Goal: Task Accomplishment & Management: Manage account settings

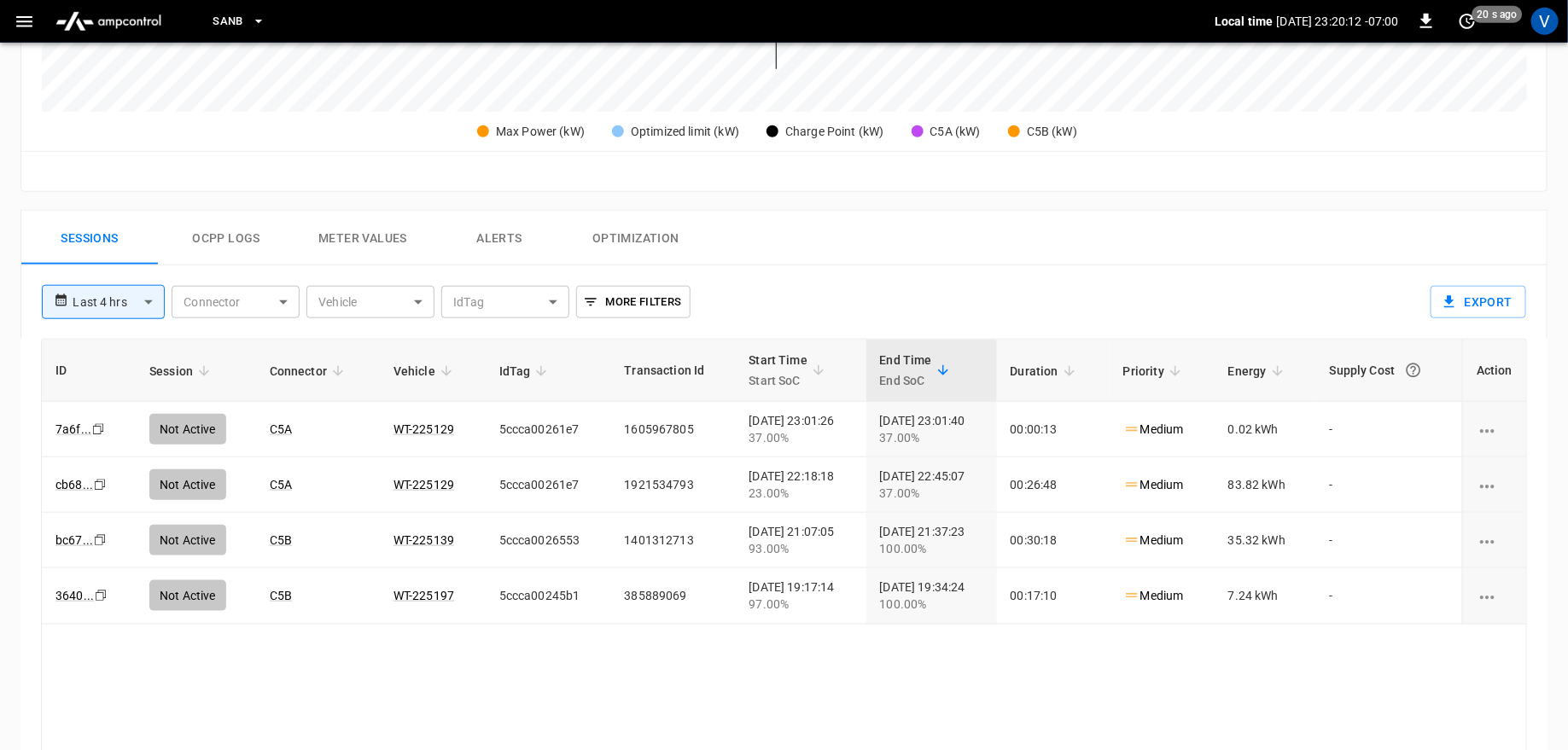
scroll to position [667, 0]
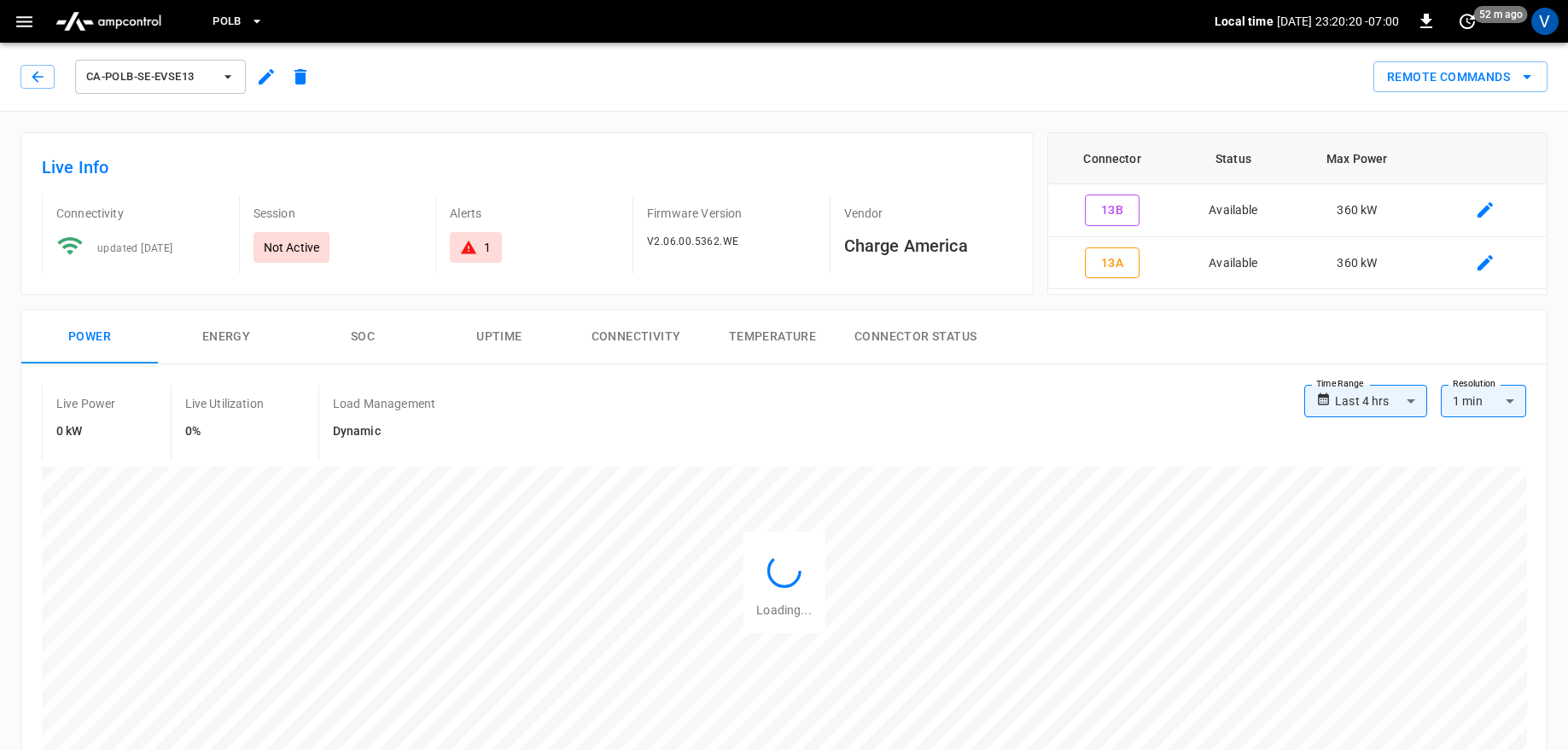
scroll to position [530, 0]
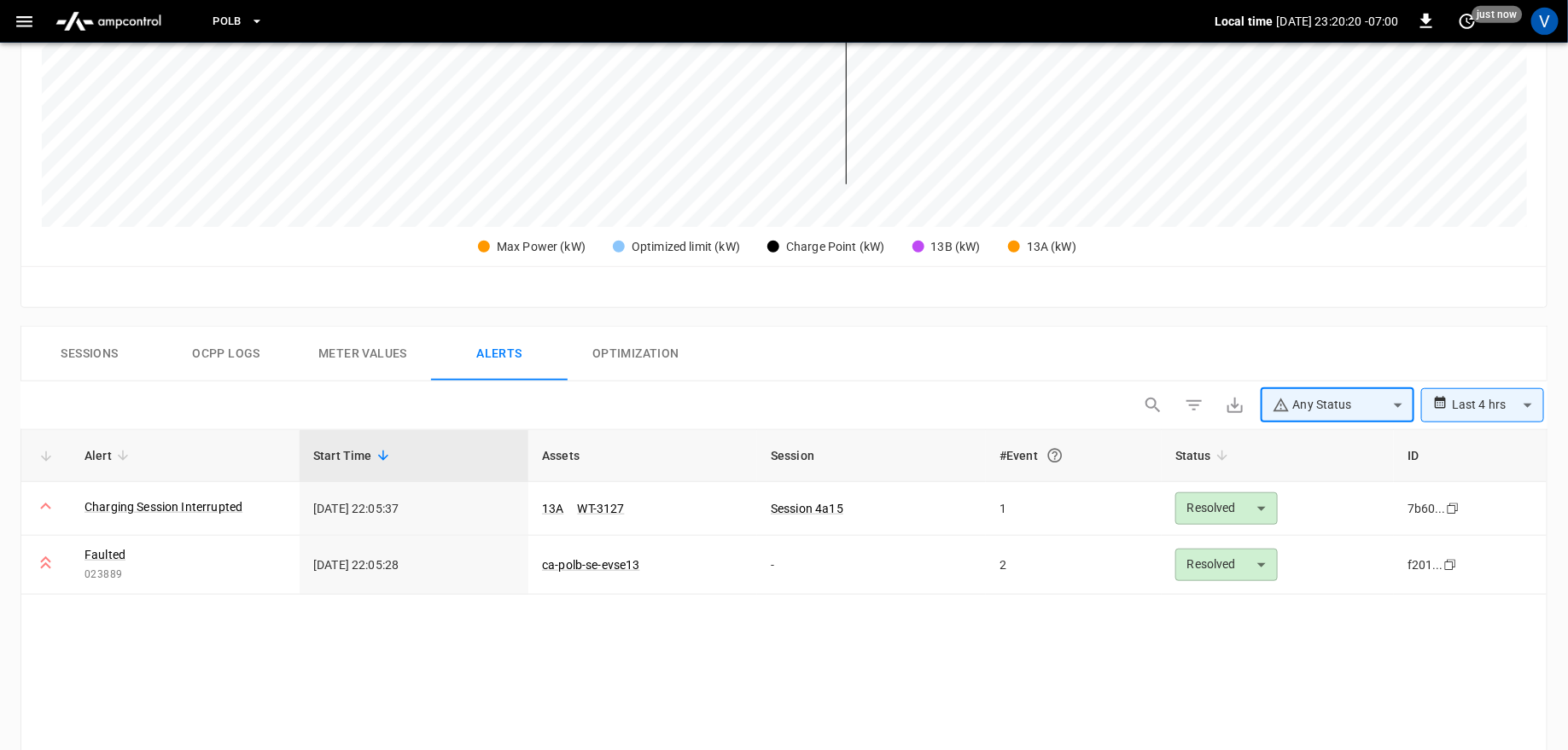
click at [806, 299] on div "Reset zoom" at bounding box center [783, 286] width 1525 height 41
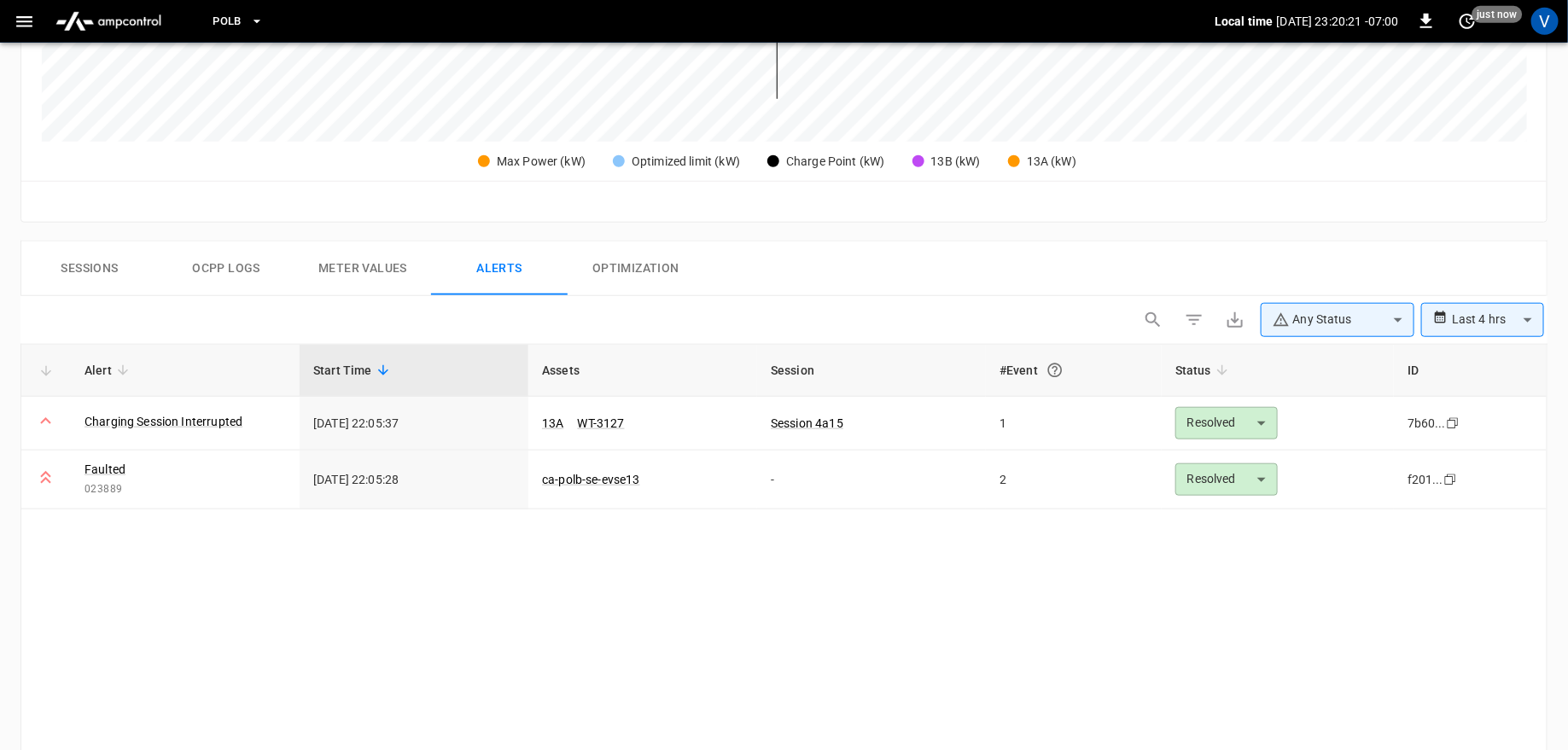
scroll to position [617, 0]
click at [207, 417] on link "Charging Session Interrupted" at bounding box center [163, 419] width 164 height 24
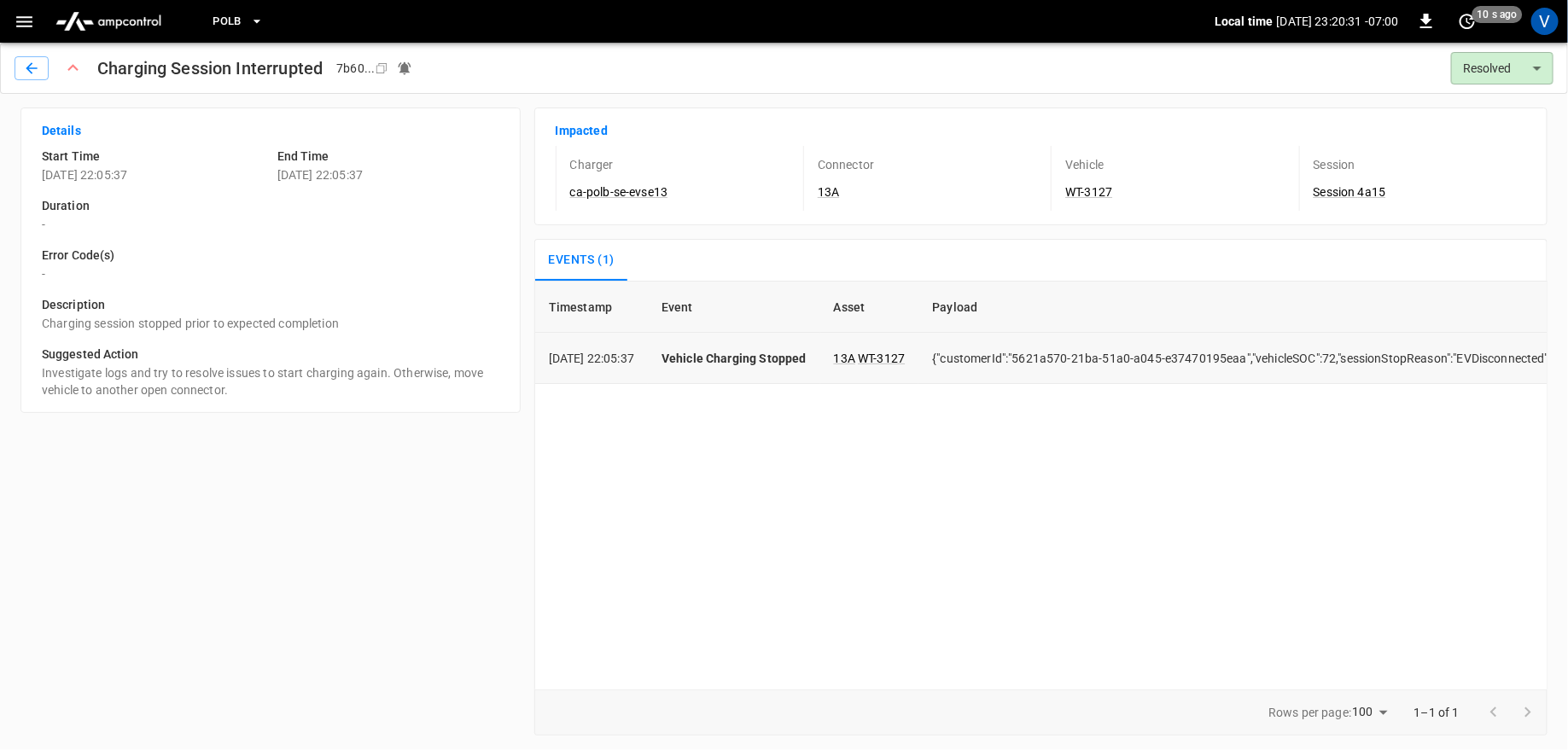
scroll to position [0, 45]
drag, startPoint x: 1434, startPoint y: 357, endPoint x: 1517, endPoint y: 354, distance: 83.1
click at [1518, 356] on td "{"customerId":"5621a570-21ba-51a0-a045-e37470195eaa","vehicleSOC":72,"sessionSt…" at bounding box center [1223, 358] width 648 height 51
click at [1429, 358] on td "{"customerId":"5621a570-21ba-51a0-a045-e37470195eaa","vehicleSOC":72,"sessionSt…" at bounding box center [1223, 358] width 648 height 51
drag, startPoint x: 1434, startPoint y: 357, endPoint x: 1530, endPoint y: 352, distance: 96.1
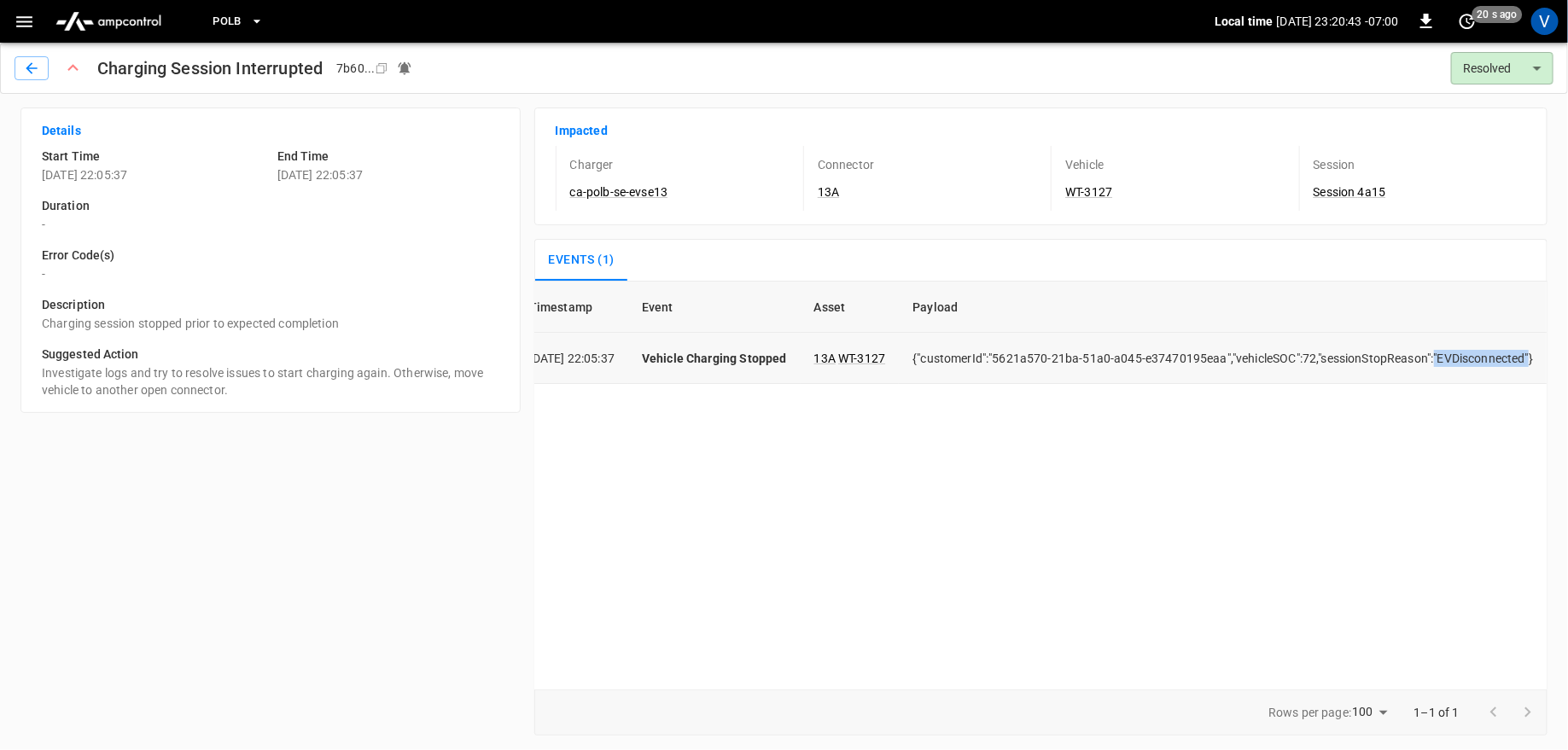
click at [1530, 352] on td "{"customerId":"5621a570-21ba-51a0-a045-e37470195eaa","vehicleSOC":72,"sessionSt…" at bounding box center [1223, 358] width 648 height 51
copy td ""EVDisconnected""
click at [36, 68] on icon "button" at bounding box center [31, 68] width 17 height 17
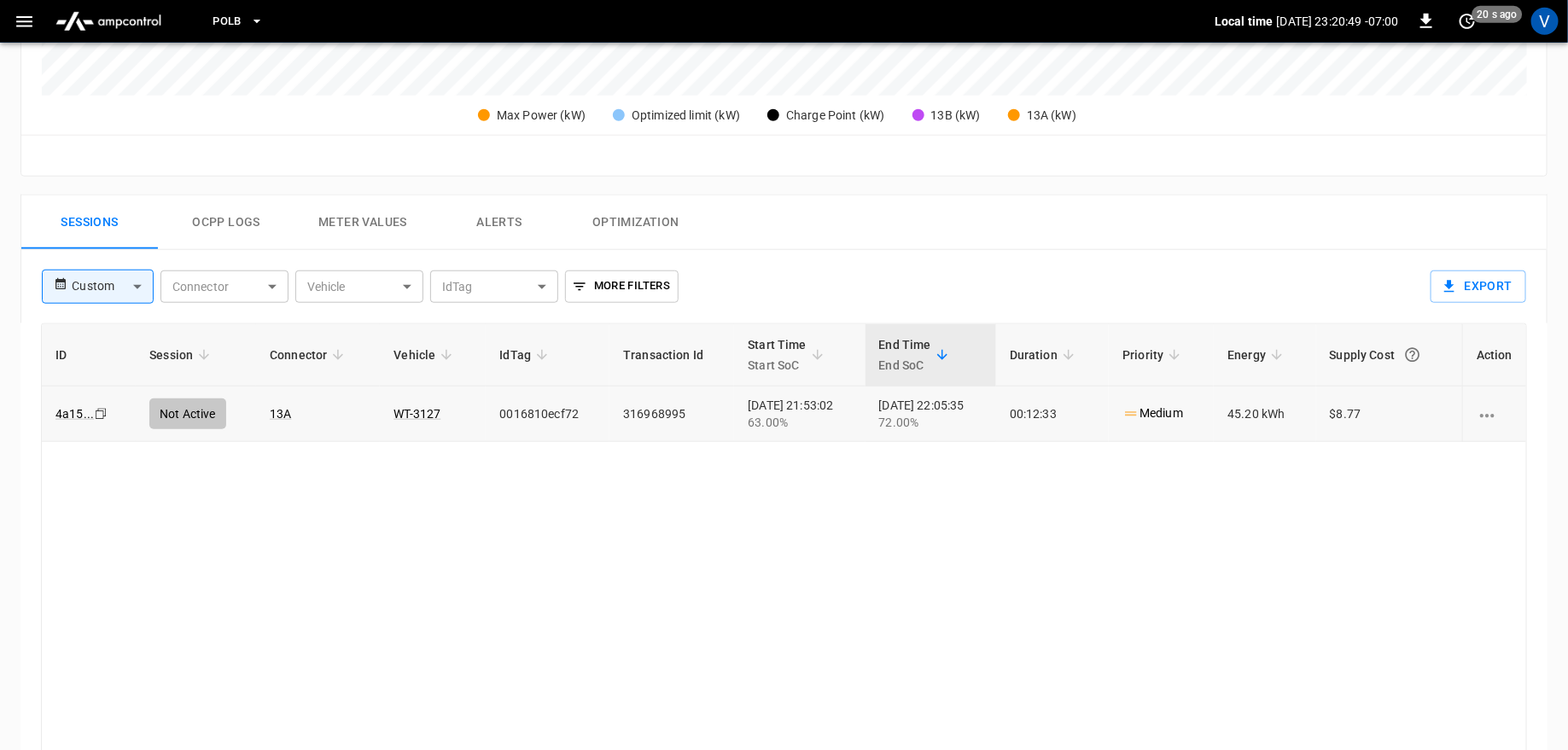
scroll to position [663, 0]
click at [409, 414] on link "WT-3127" at bounding box center [416, 413] width 54 height 21
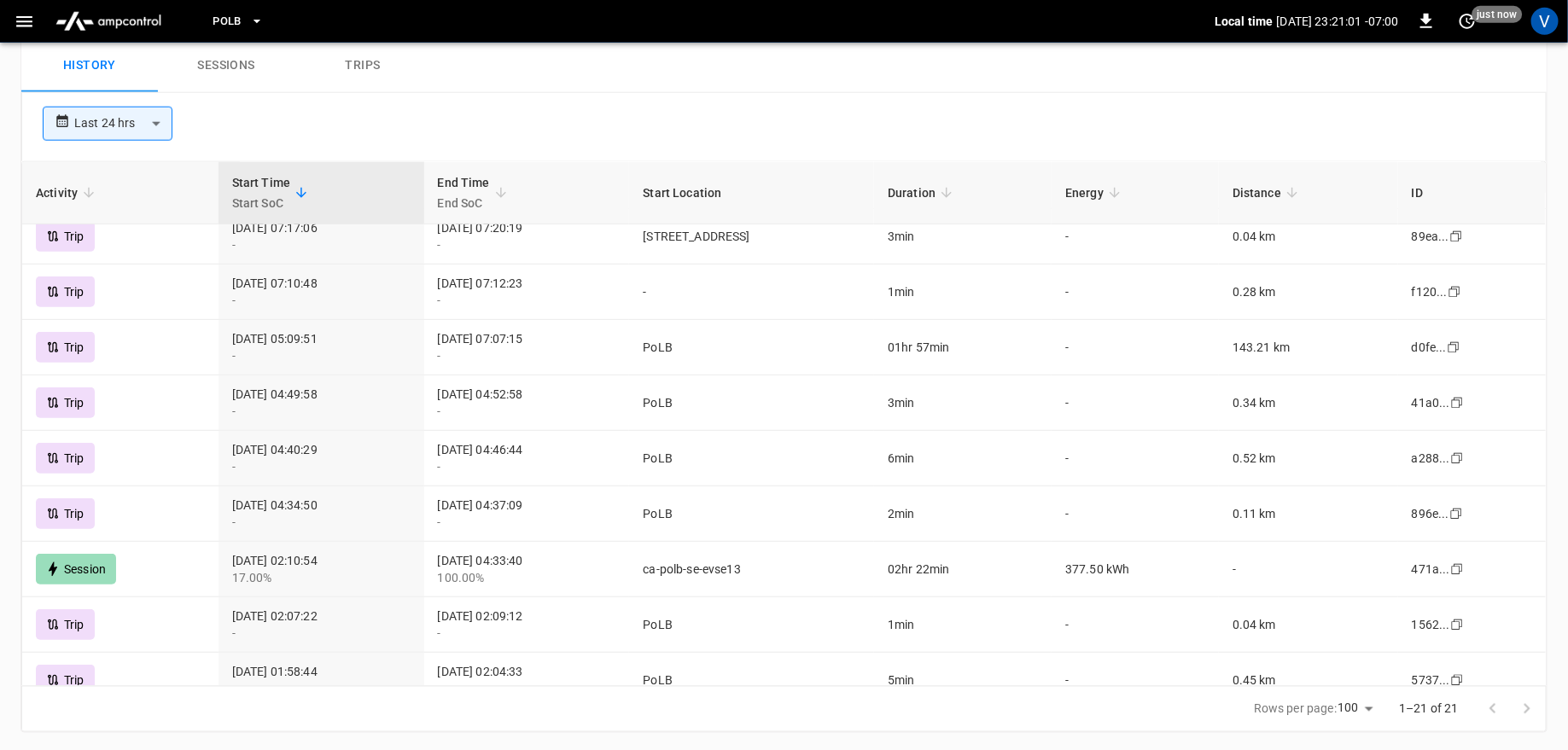
scroll to position [398, 0]
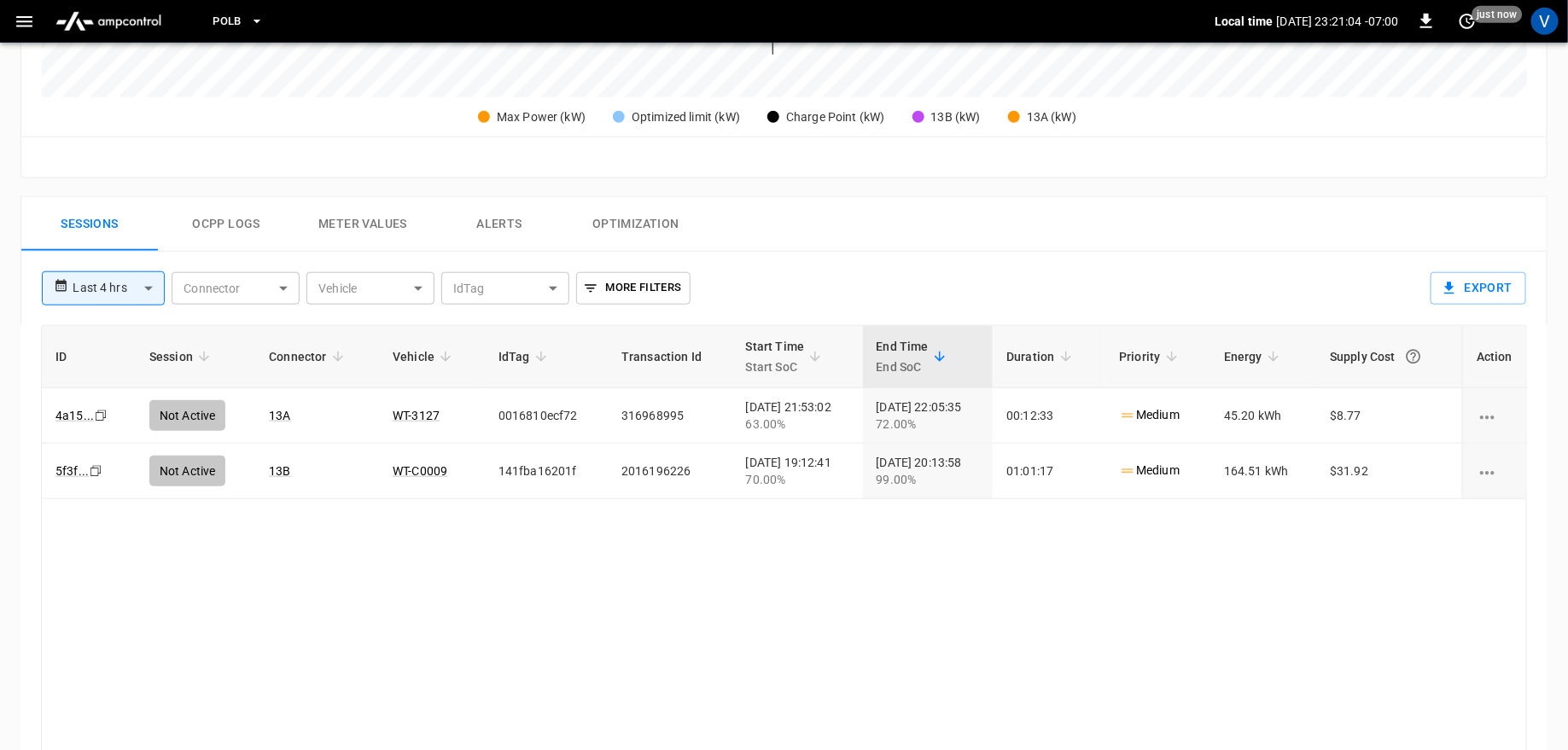
scroll to position [692, 0]
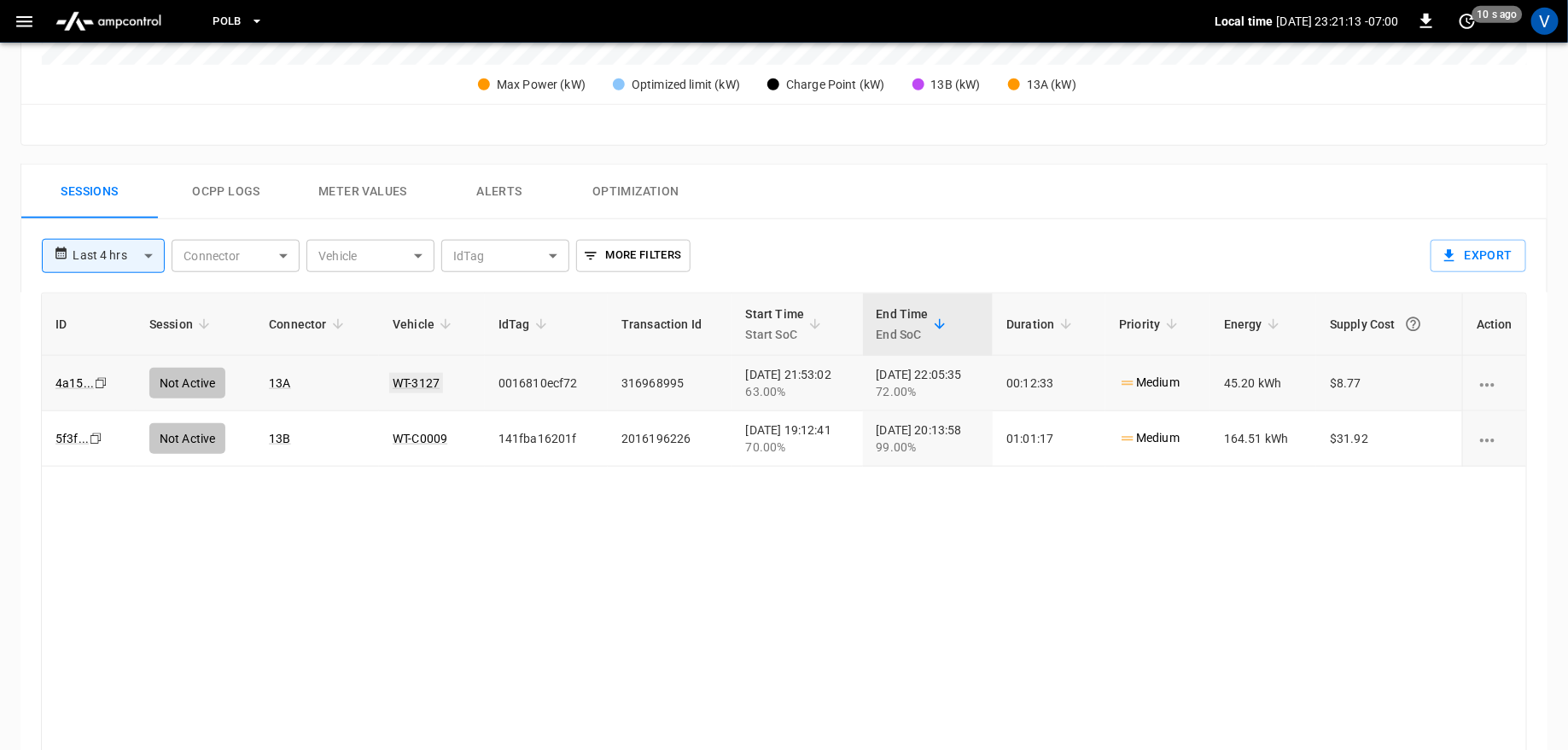
click at [406, 381] on link "WT-3127" at bounding box center [416, 383] width 54 height 21
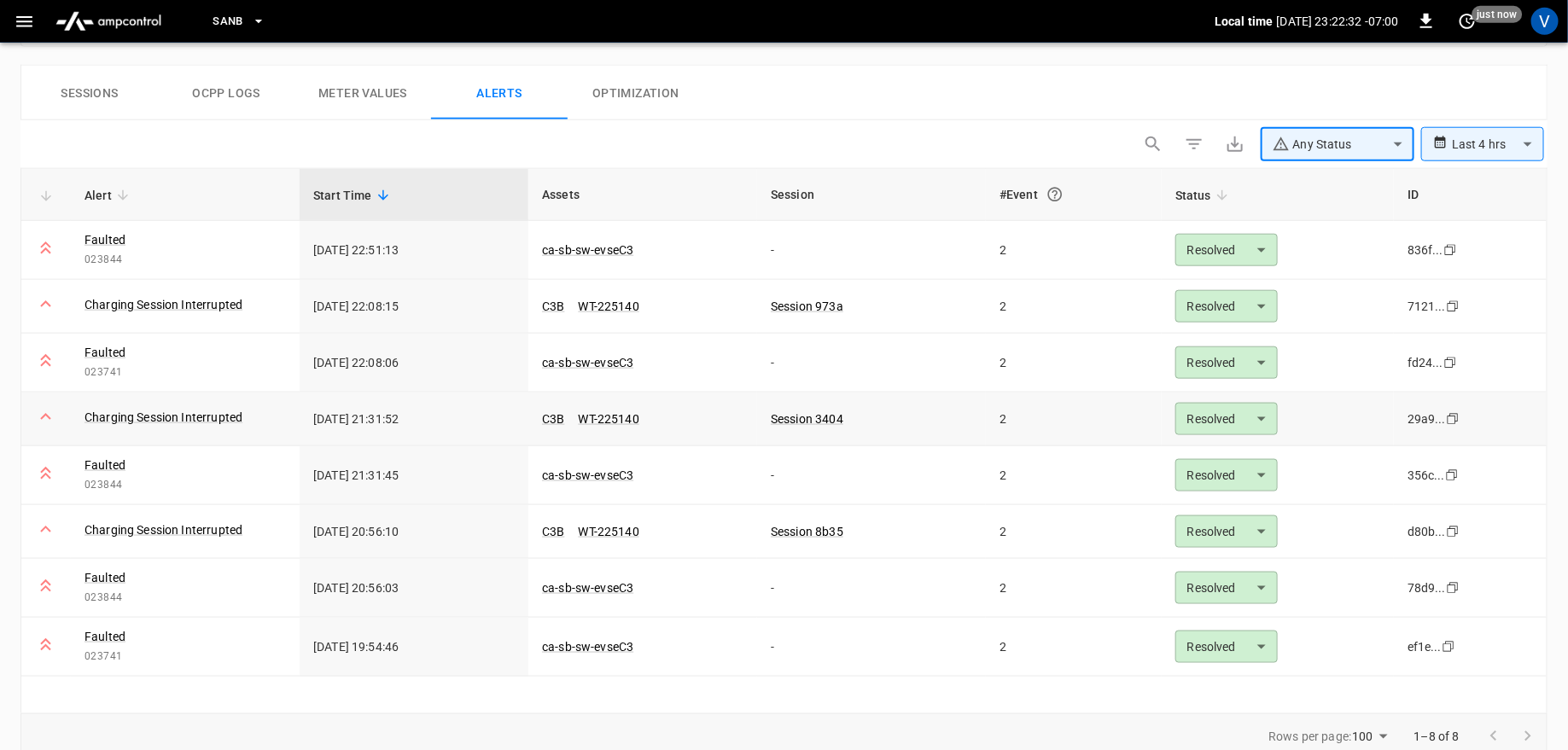
scroll to position [800, 0]
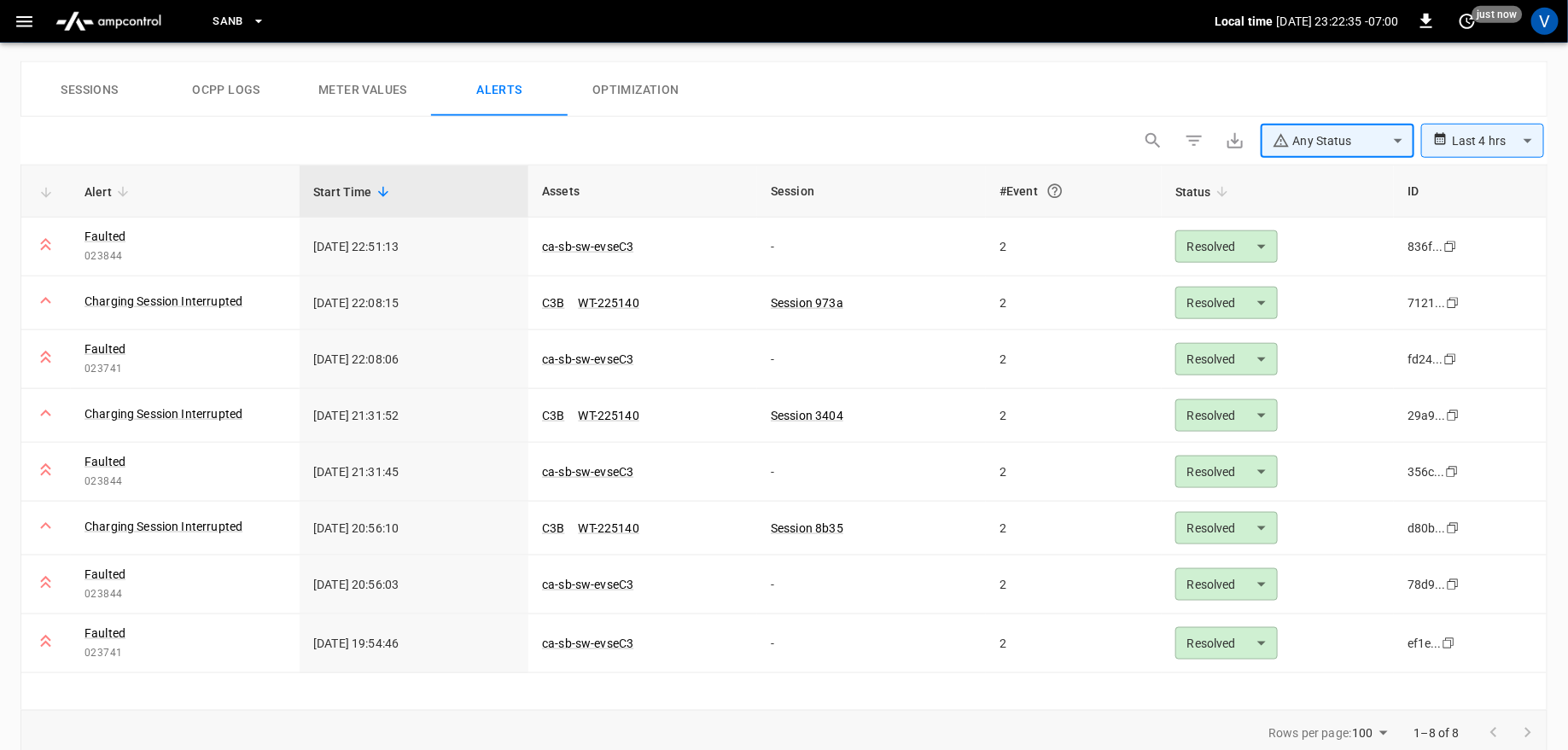
click at [67, 99] on button "Sessions" at bounding box center [89, 89] width 137 height 54
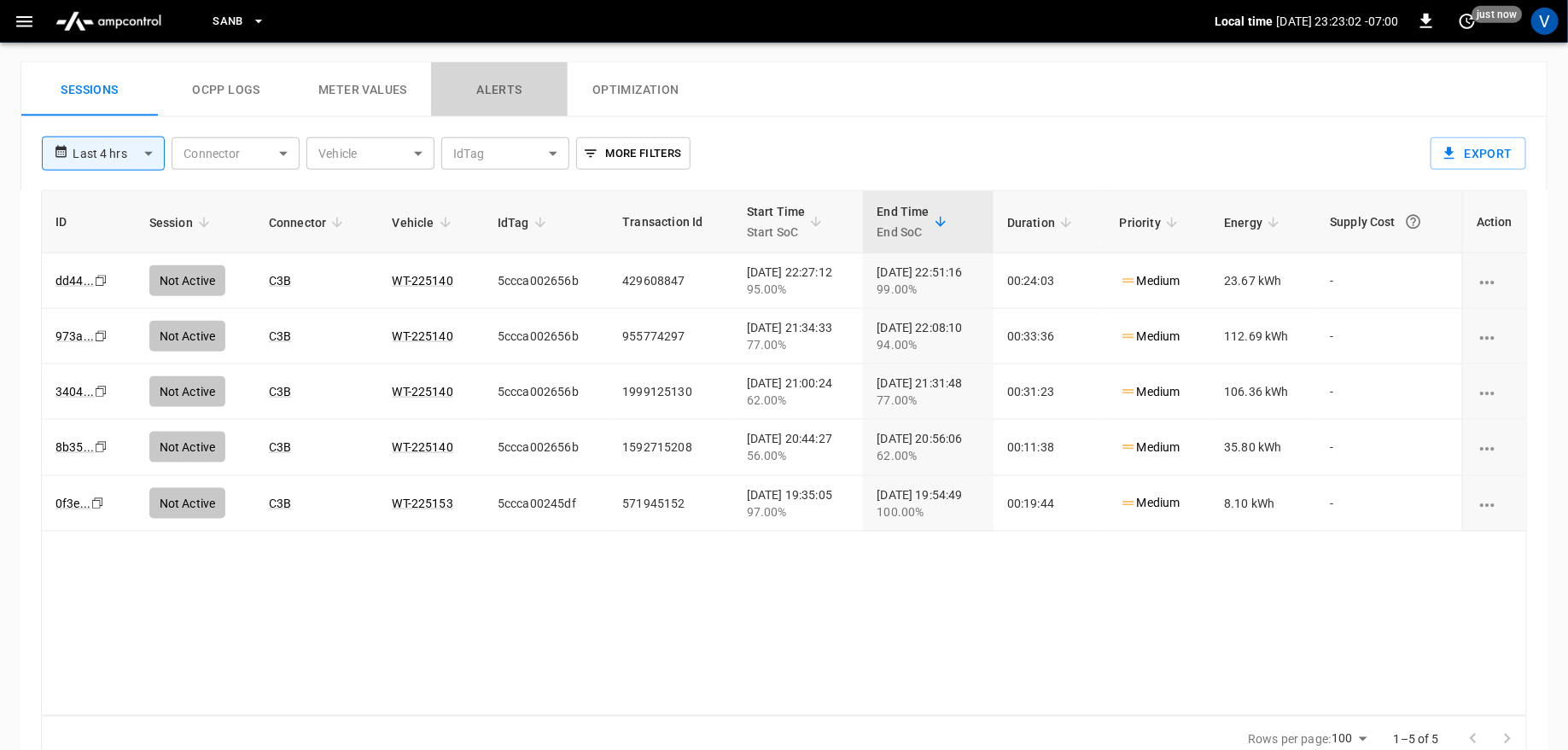
click at [515, 89] on button "Alerts" at bounding box center [500, 89] width 137 height 54
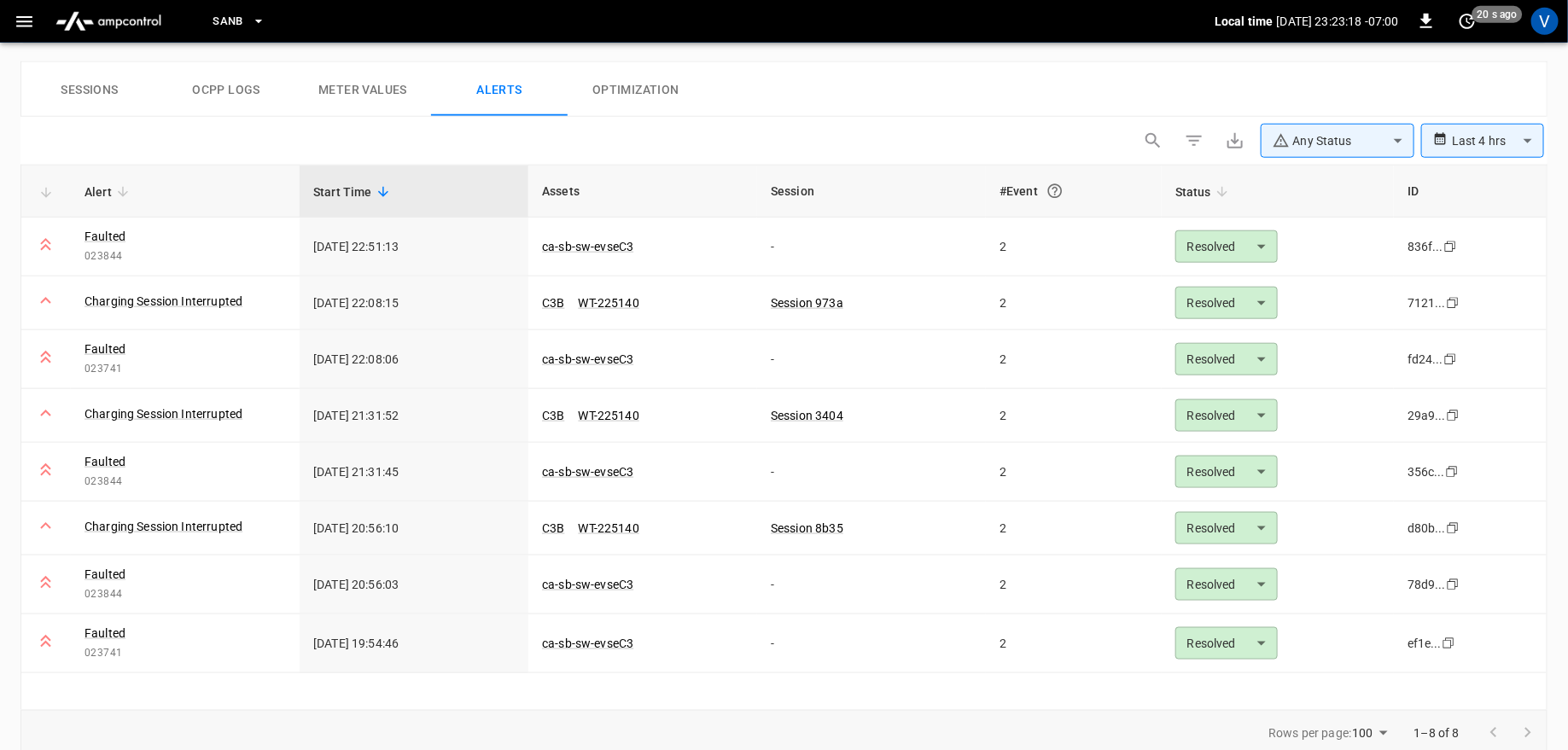
drag, startPoint x: 95, startPoint y: 87, endPoint x: 113, endPoint y: 87, distance: 18.0
click at [96, 87] on button "Sessions" at bounding box center [89, 89] width 137 height 54
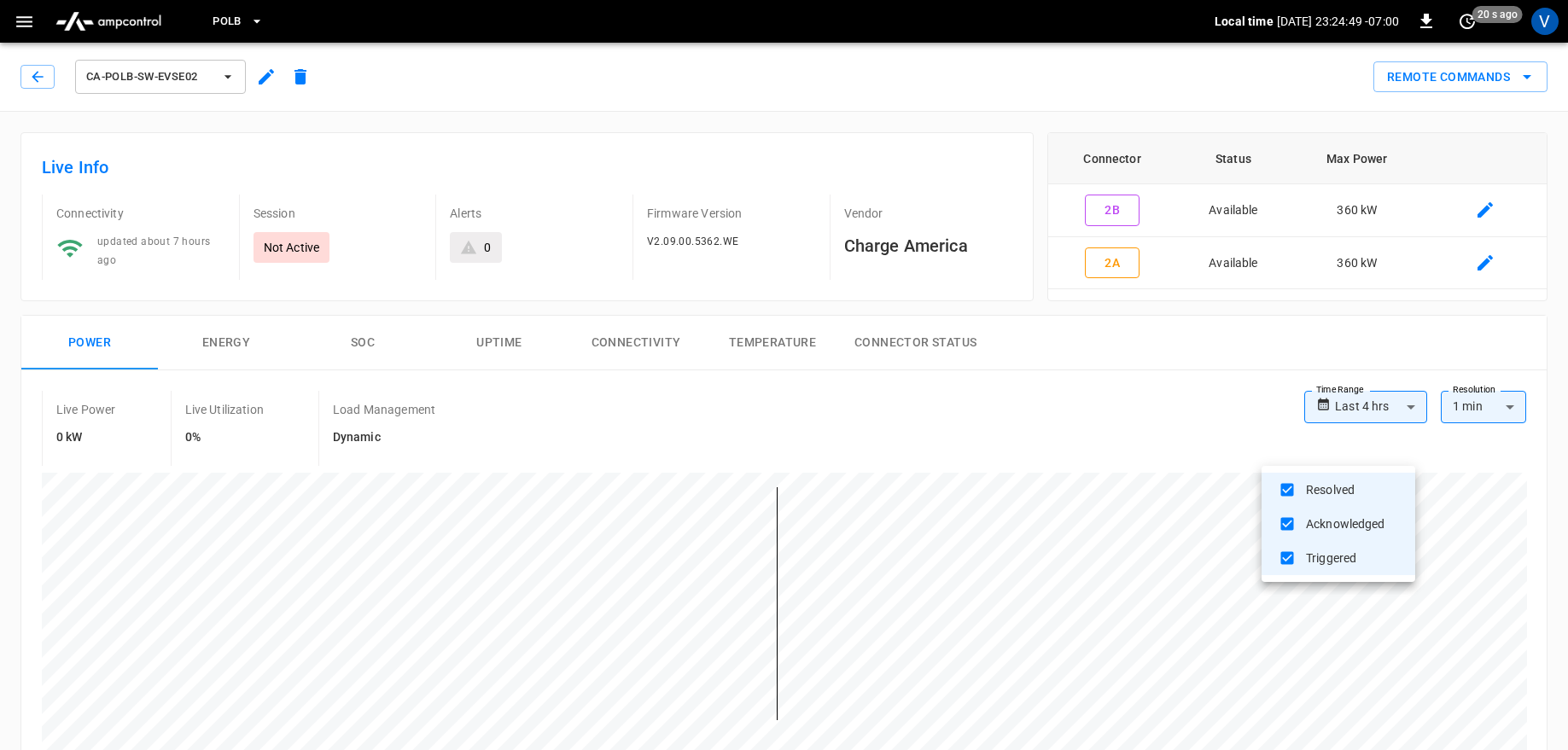
scroll to position [489, 0]
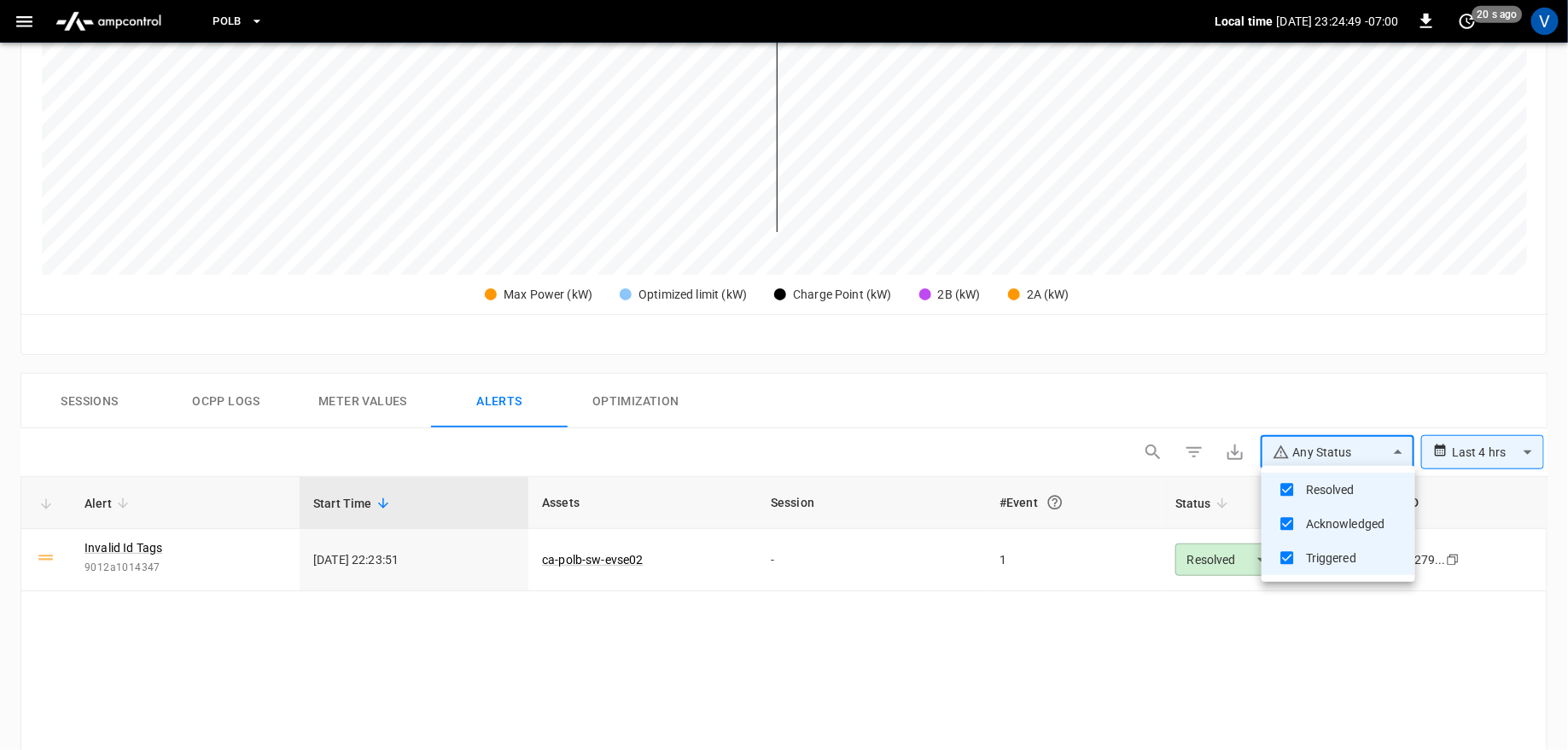
click at [972, 365] on div at bounding box center [784, 375] width 1568 height 750
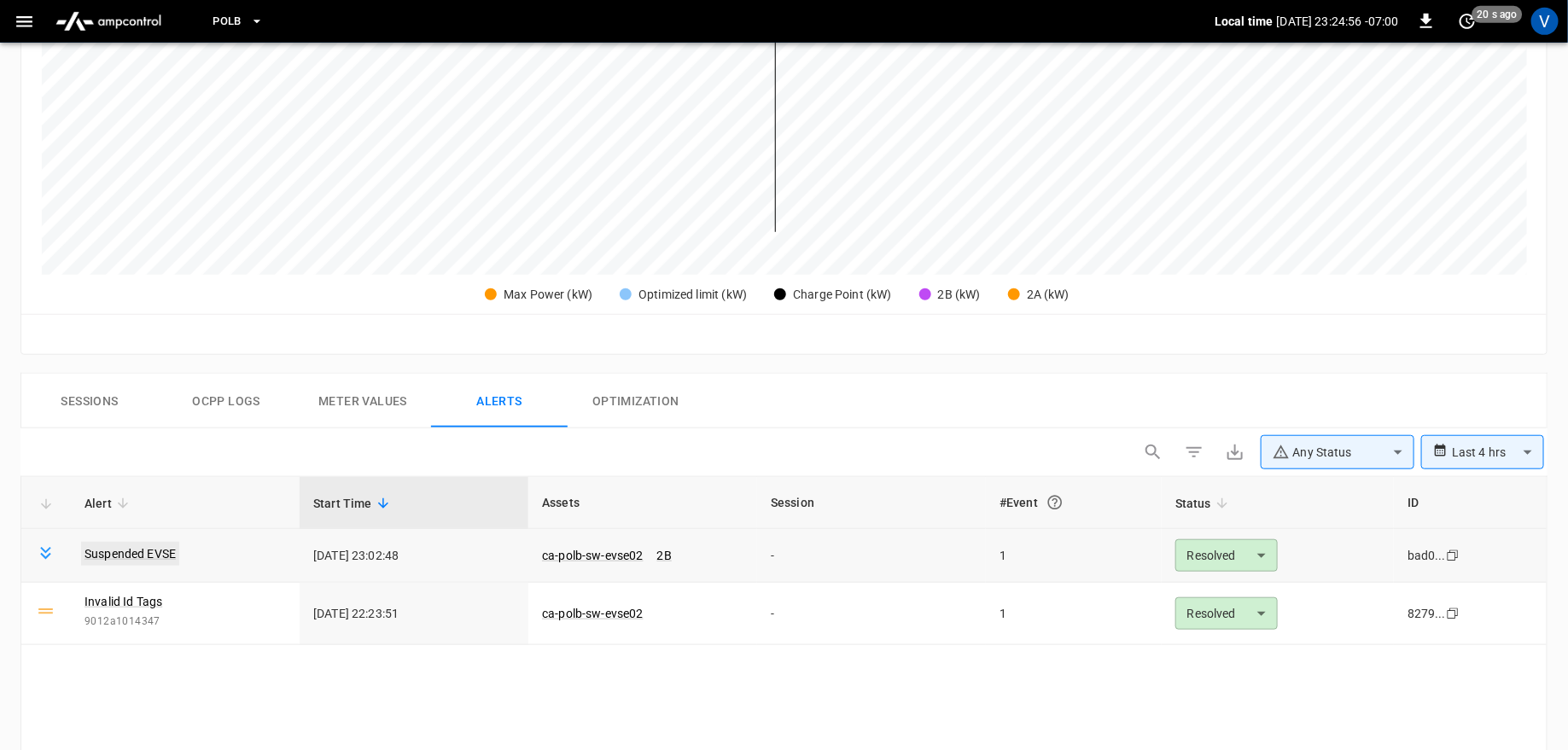
click at [124, 545] on link "Suspended EVSE" at bounding box center [129, 553] width 98 height 24
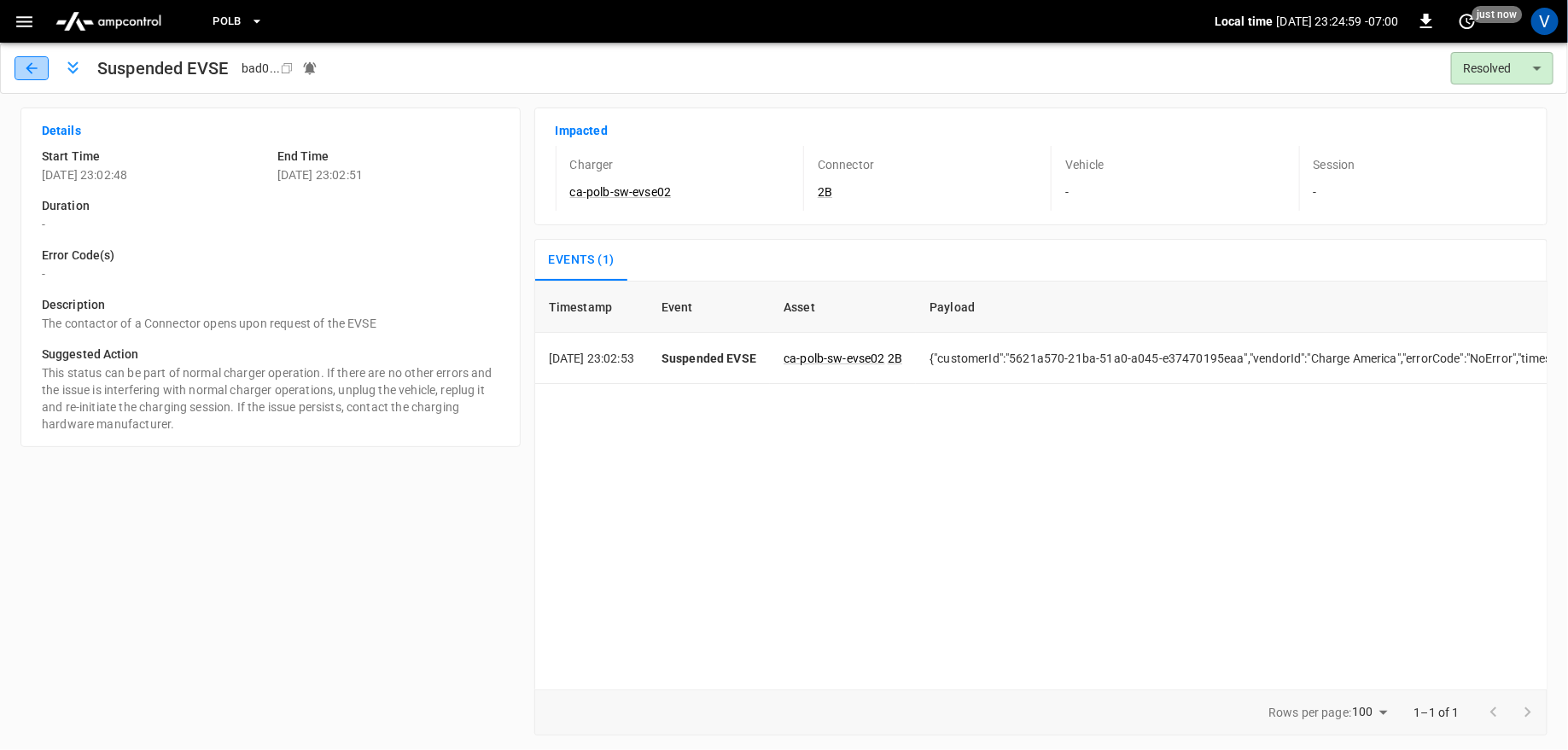
click at [32, 68] on icon "button" at bounding box center [31, 68] width 11 height 11
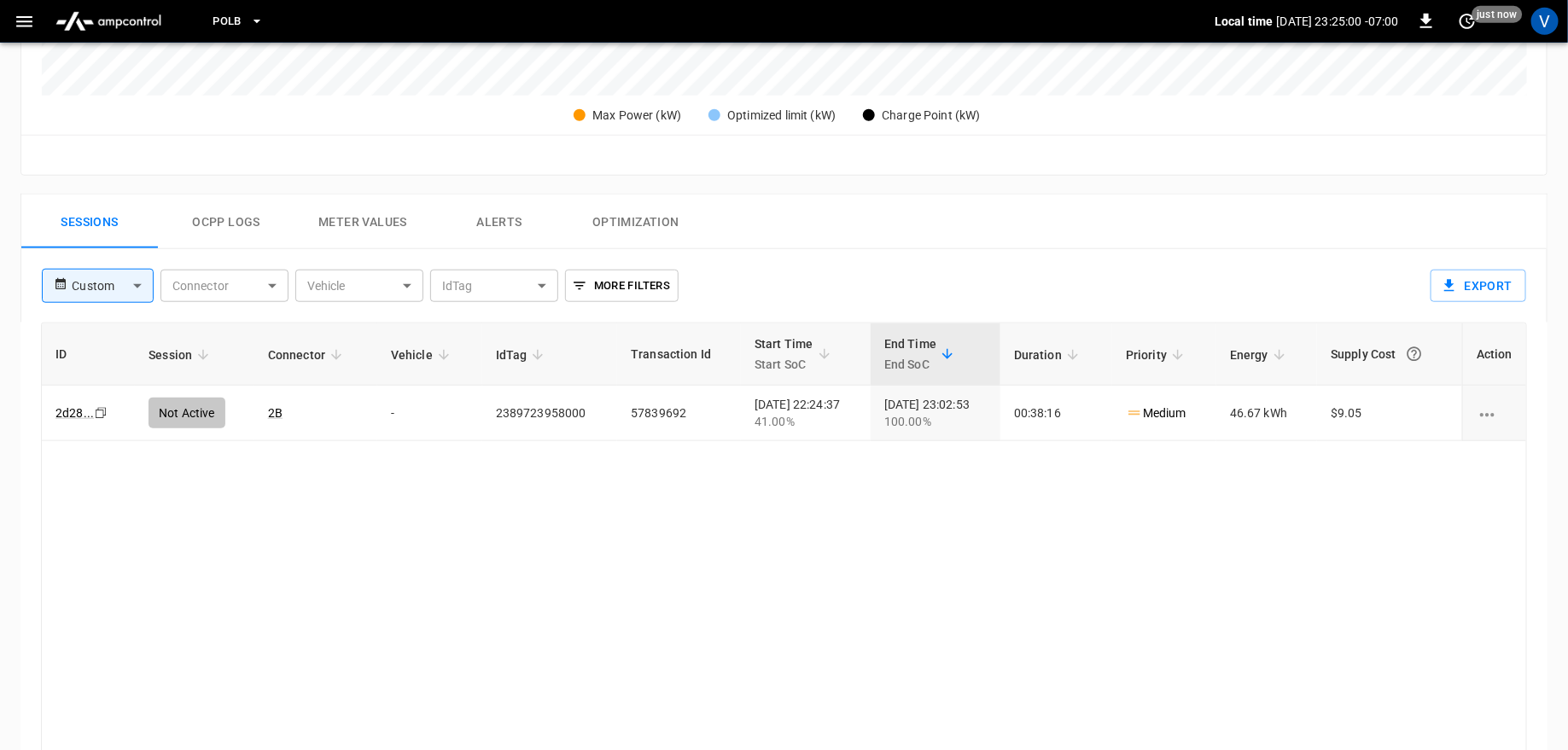
scroll to position [782, 0]
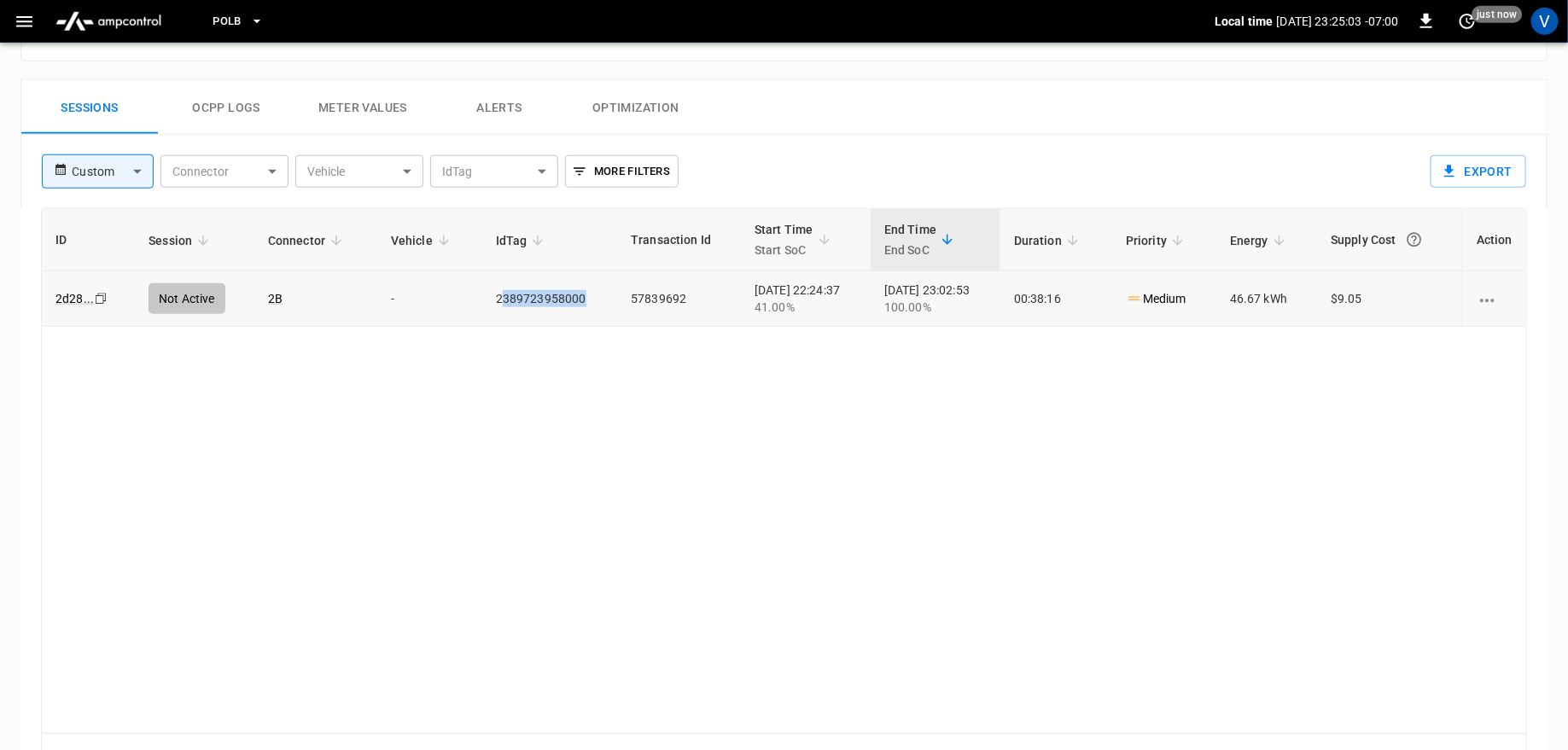
drag, startPoint x: 573, startPoint y: 296, endPoint x: 481, endPoint y: 293, distance: 92.0
click at [482, 294] on td "2389723958000" at bounding box center [549, 299] width 135 height 55
click at [478, 105] on button "Alerts" at bounding box center [500, 106] width 137 height 54
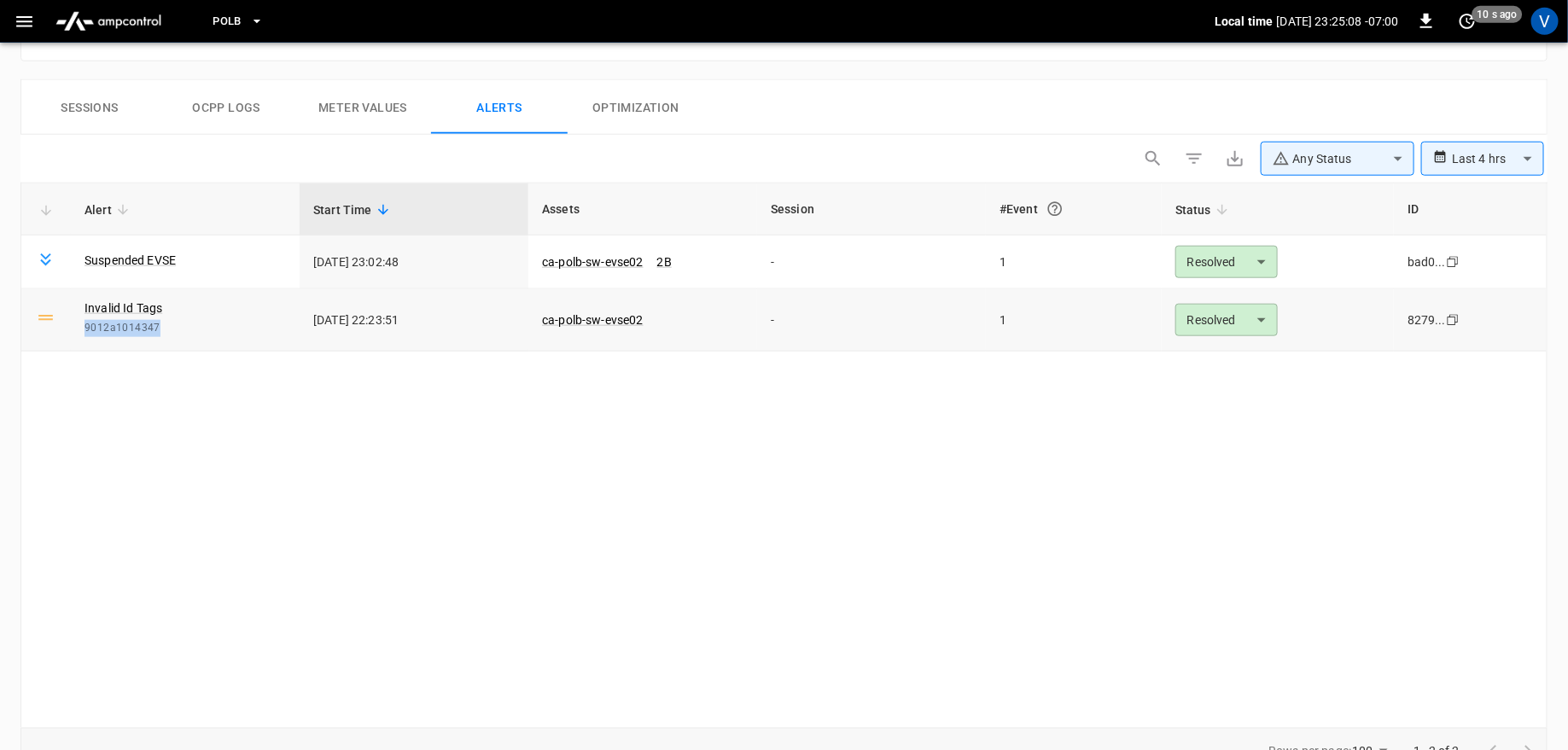
drag, startPoint x: 163, startPoint y: 329, endPoint x: 86, endPoint y: 323, distance: 77.2
click at [86, 323] on span "9012a1014347" at bounding box center [185, 329] width 201 height 17
copy span "9012a1014347"
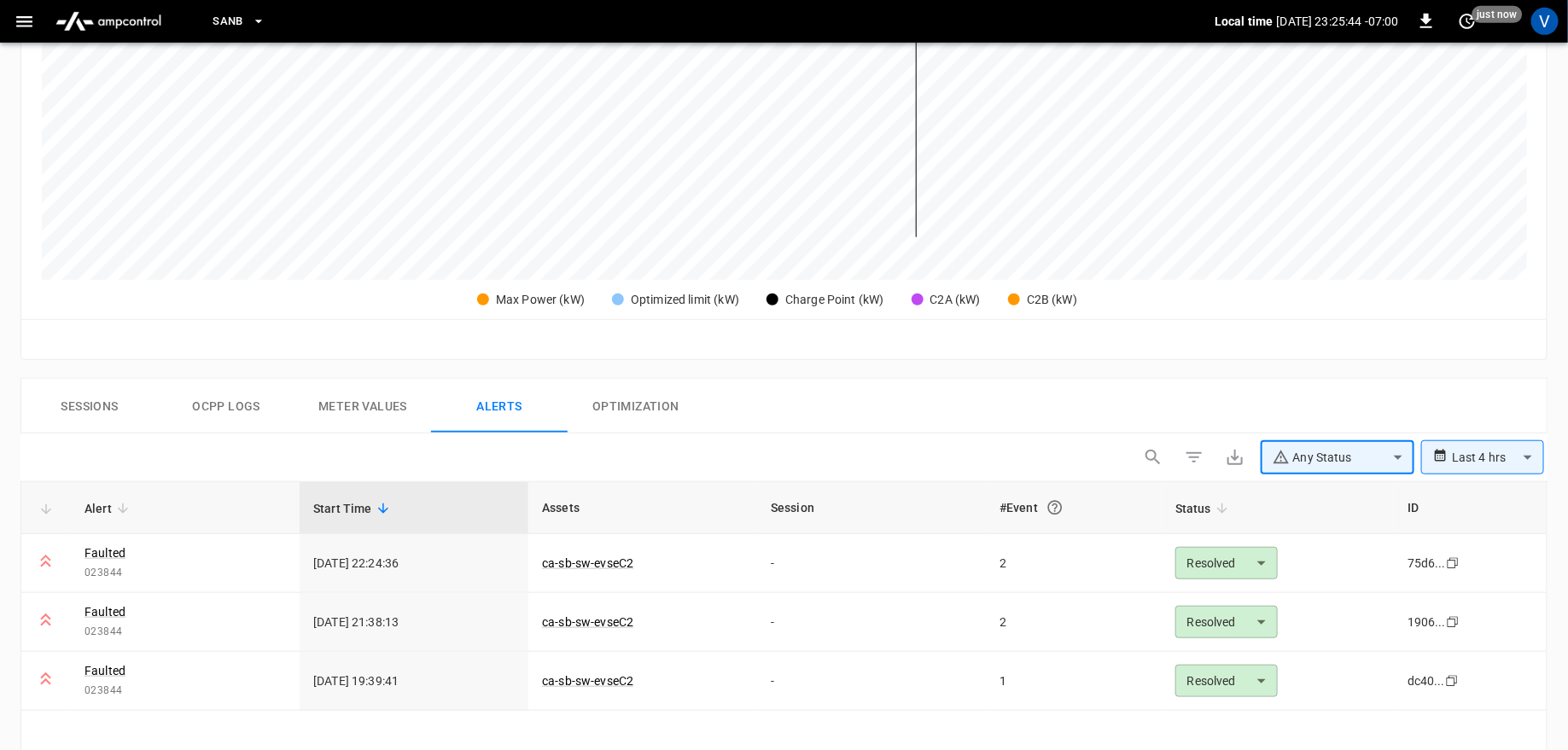
scroll to position [483, 0]
click at [86, 399] on button "Sessions" at bounding box center [89, 406] width 137 height 54
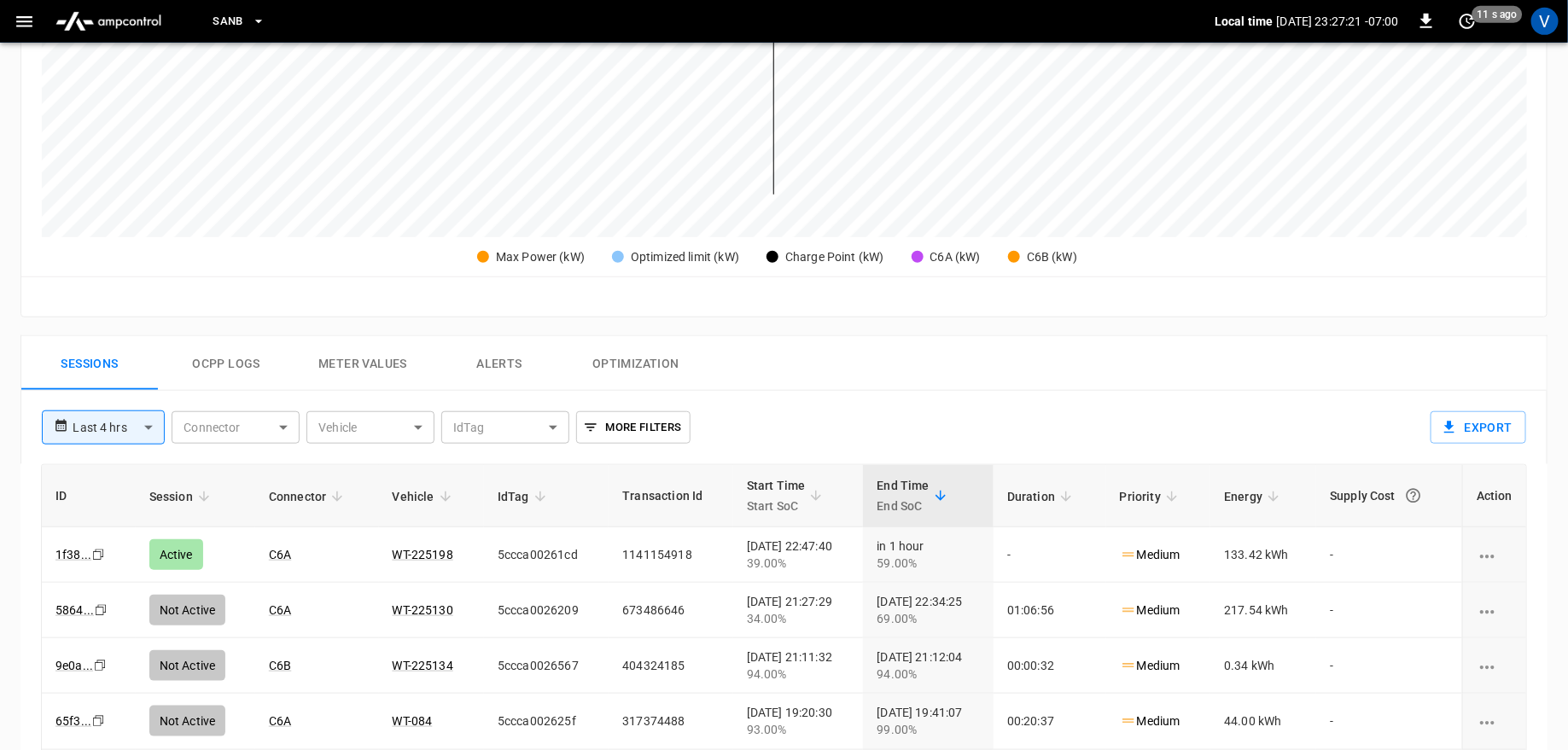
scroll to position [653, 0]
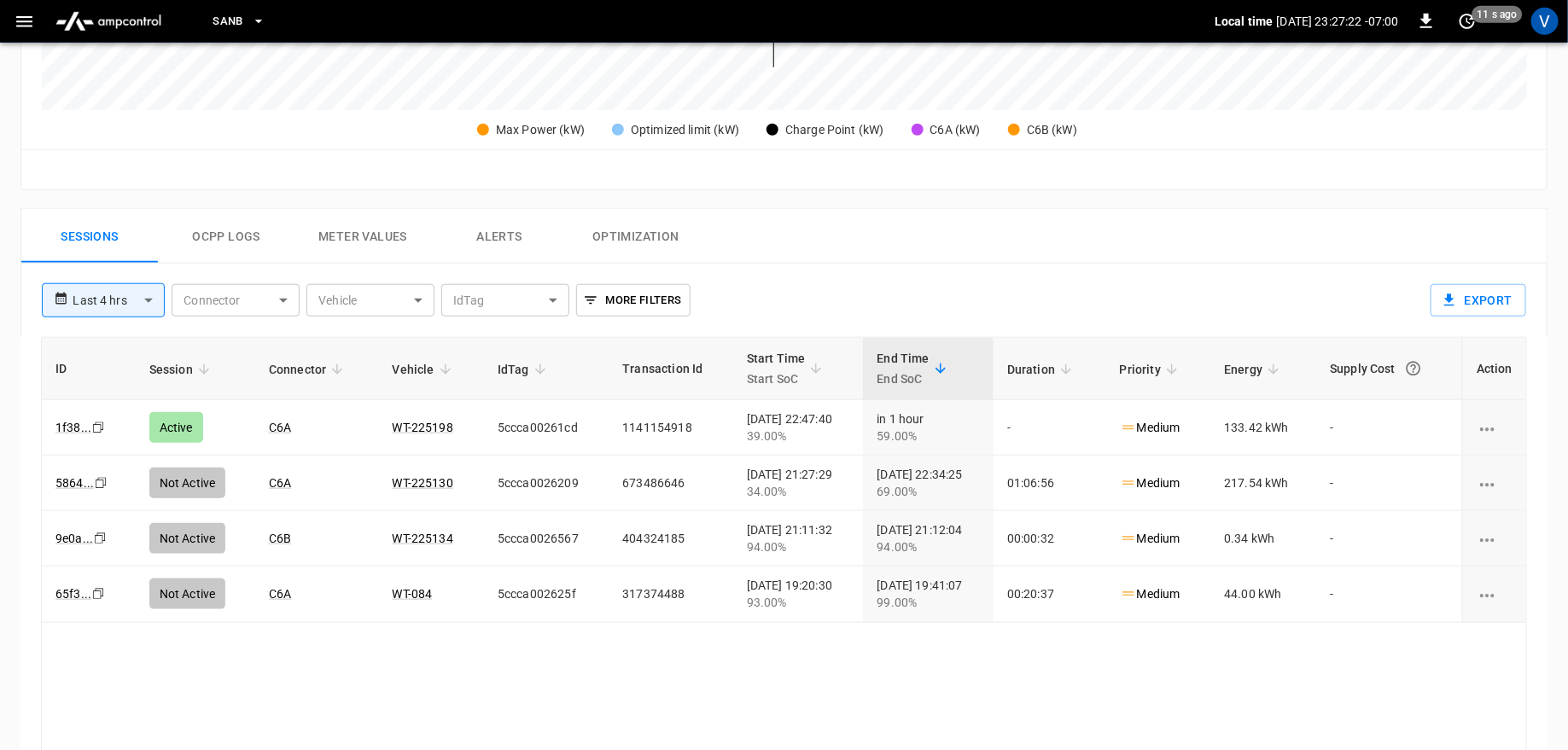
click at [490, 225] on button "Alerts" at bounding box center [500, 236] width 137 height 54
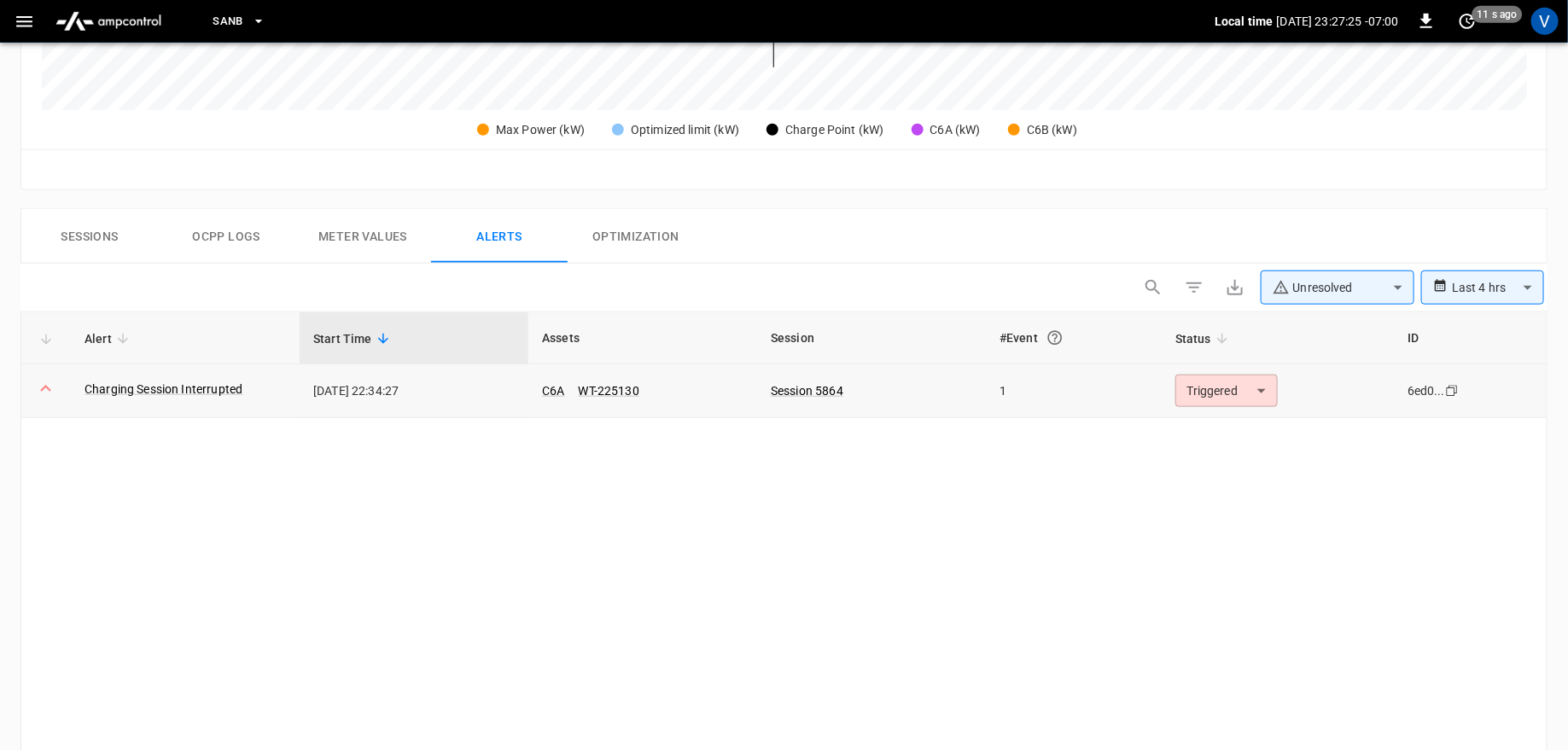
click at [1232, 383] on body "**********" at bounding box center [784, 142] width 1568 height 1590
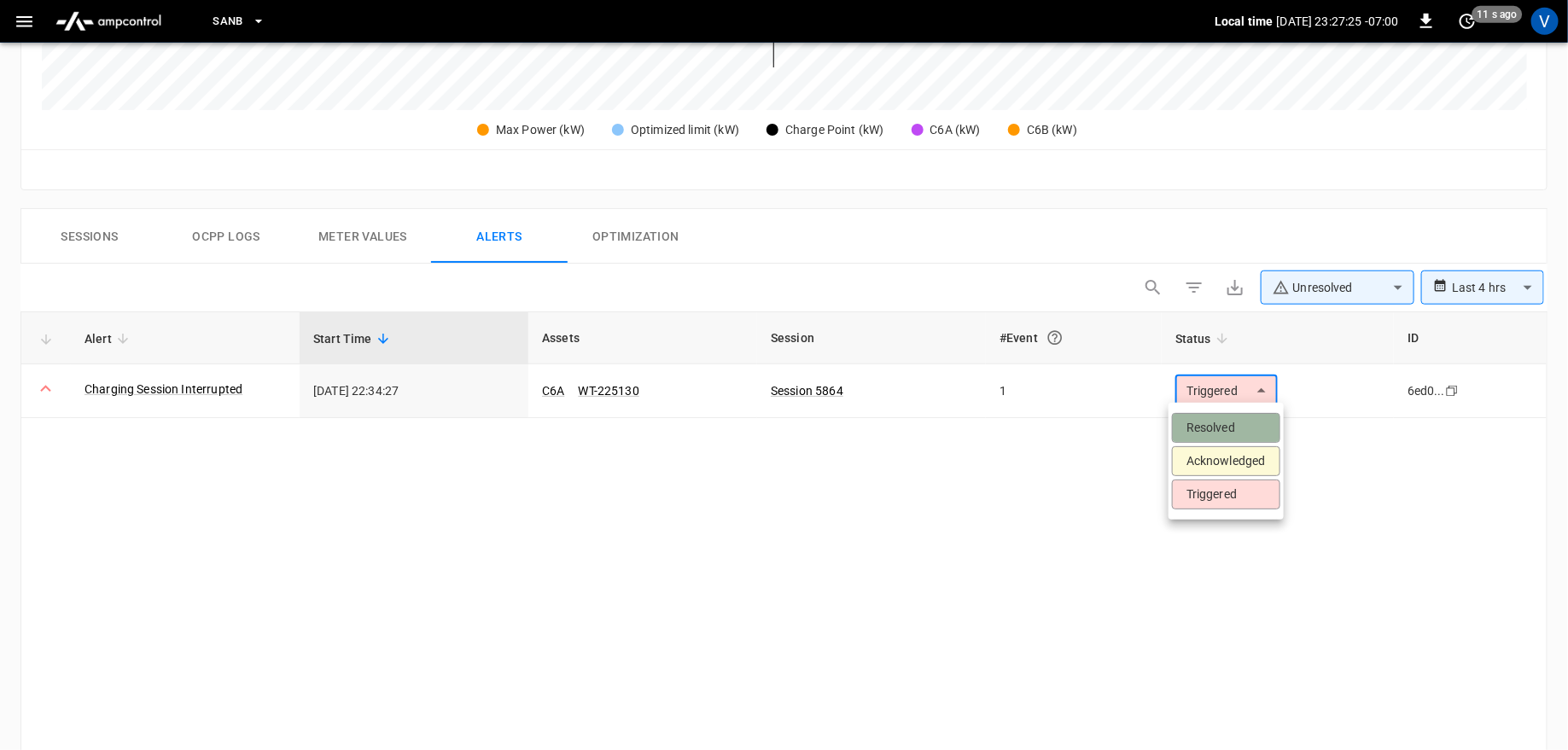
click at [1195, 433] on li "Resolved" at bounding box center [1226, 428] width 108 height 29
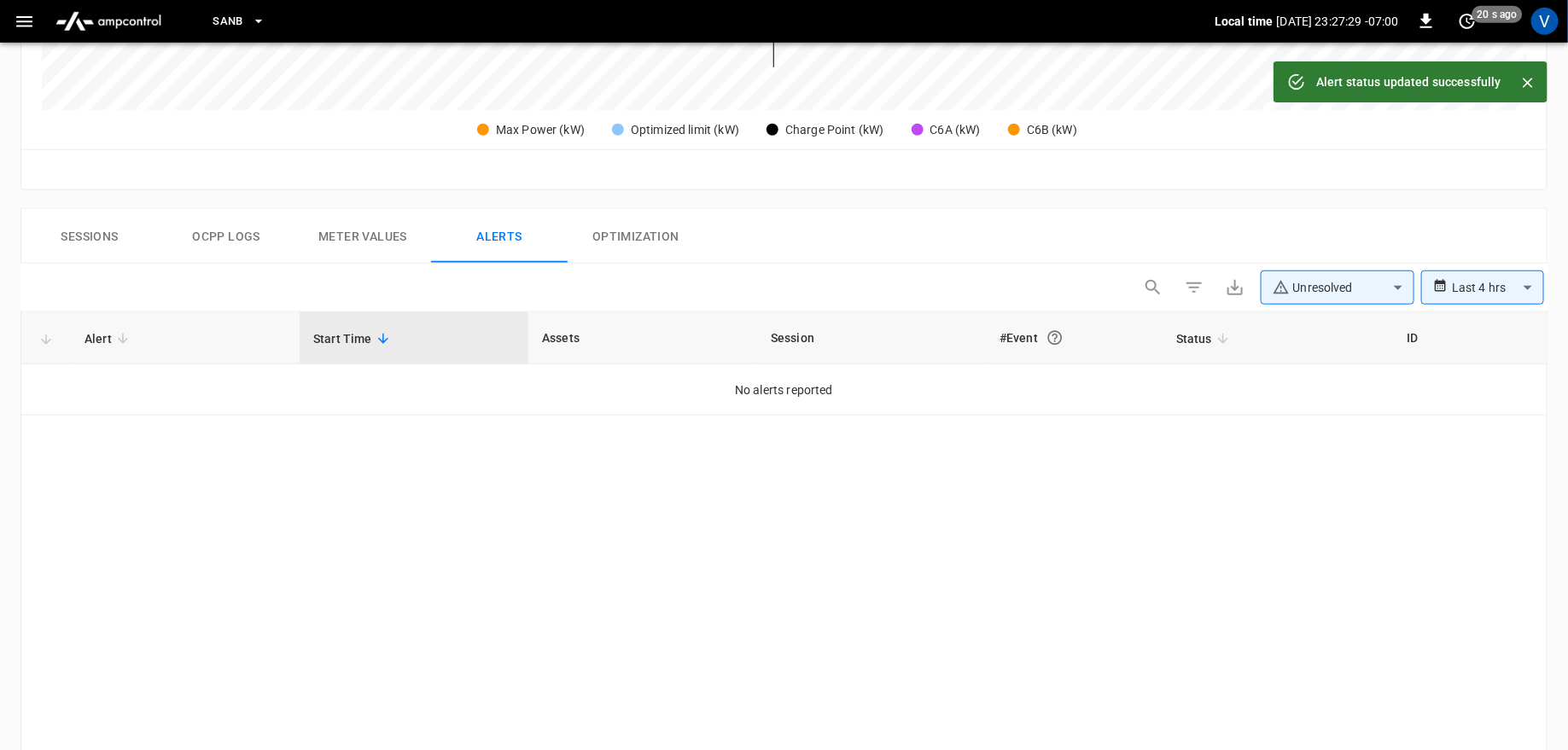
click at [1325, 292] on body "**********" at bounding box center [784, 142] width 1568 height 1590
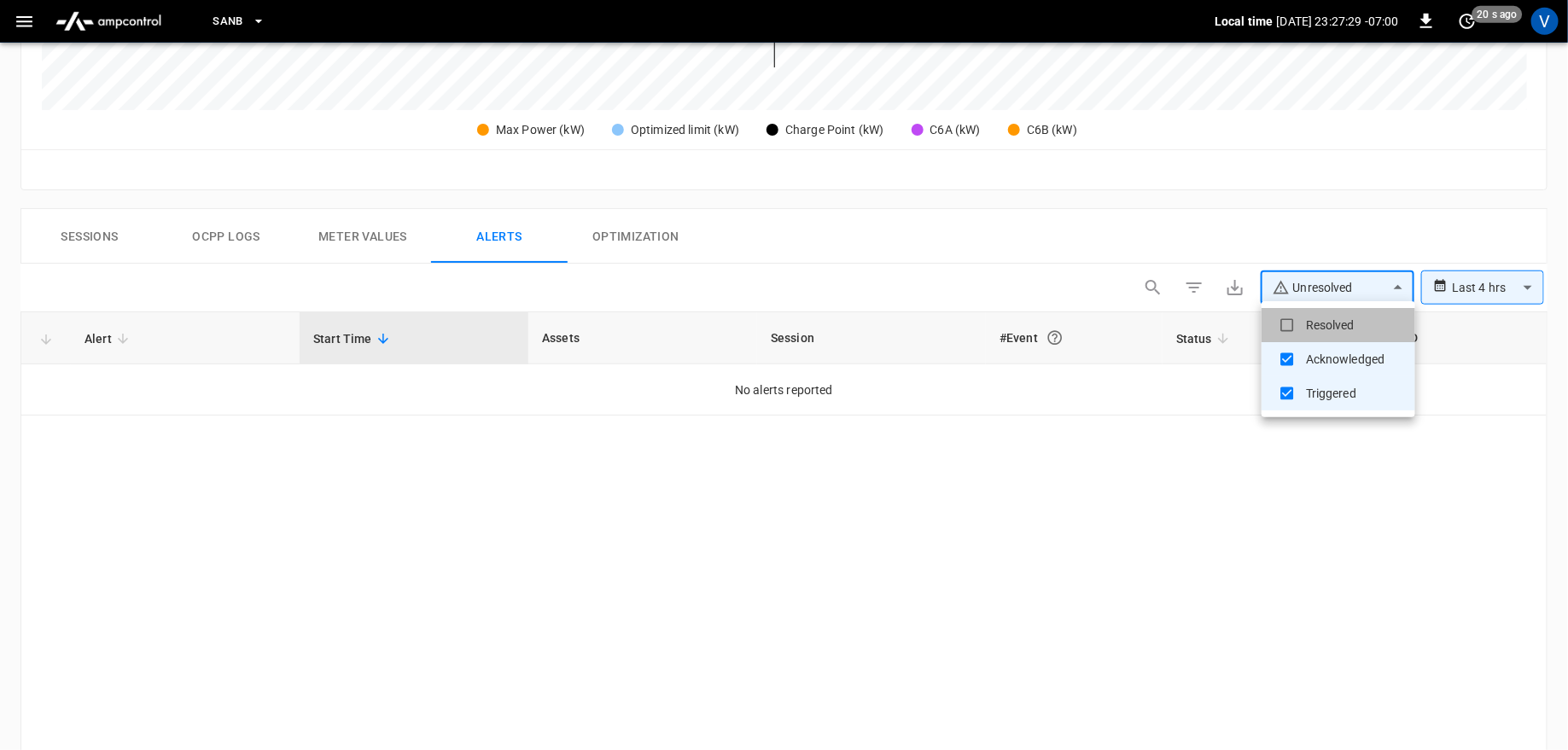
click at [1308, 321] on li "Resolved" at bounding box center [1338, 325] width 154 height 34
type input "**********"
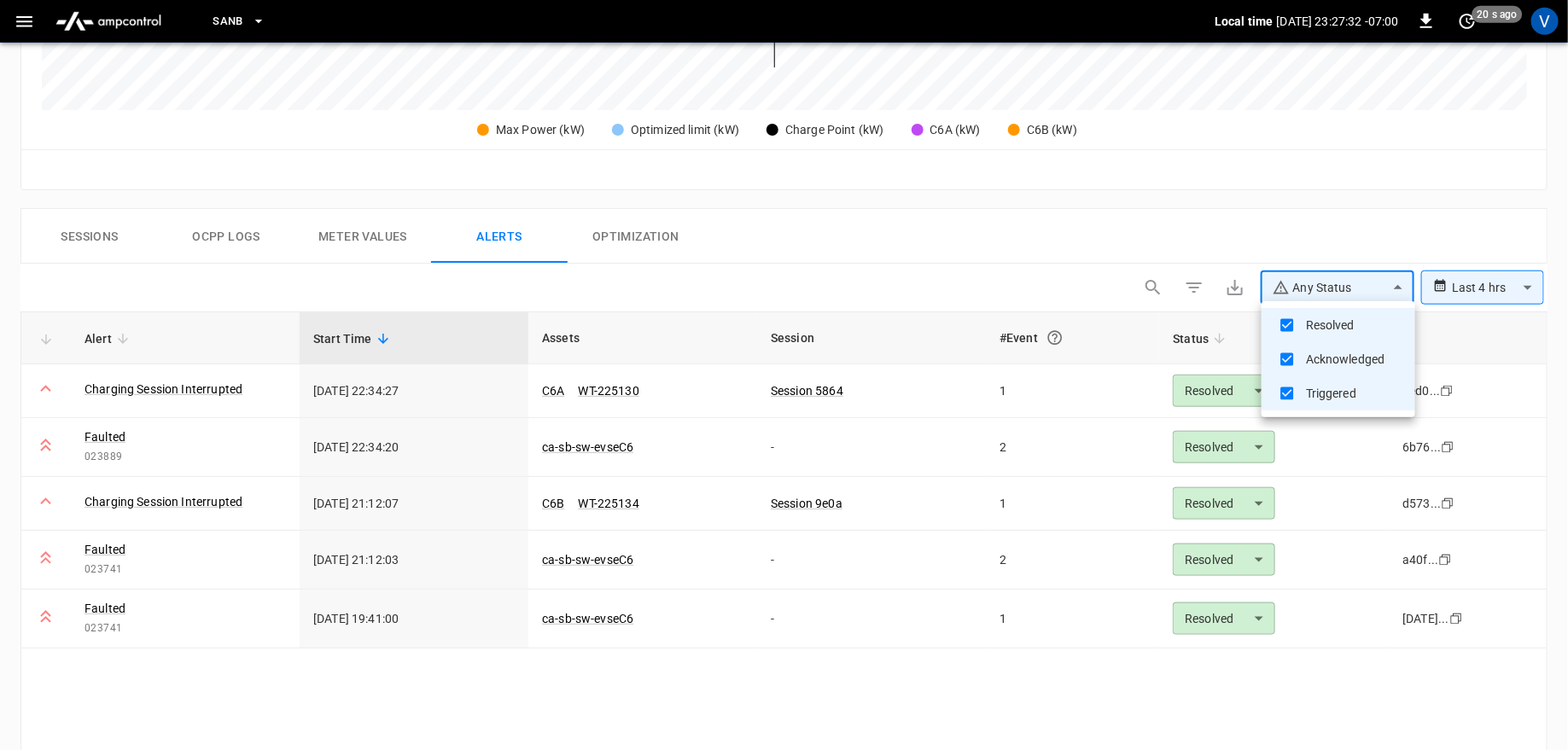
click at [182, 386] on div at bounding box center [784, 375] width 1568 height 750
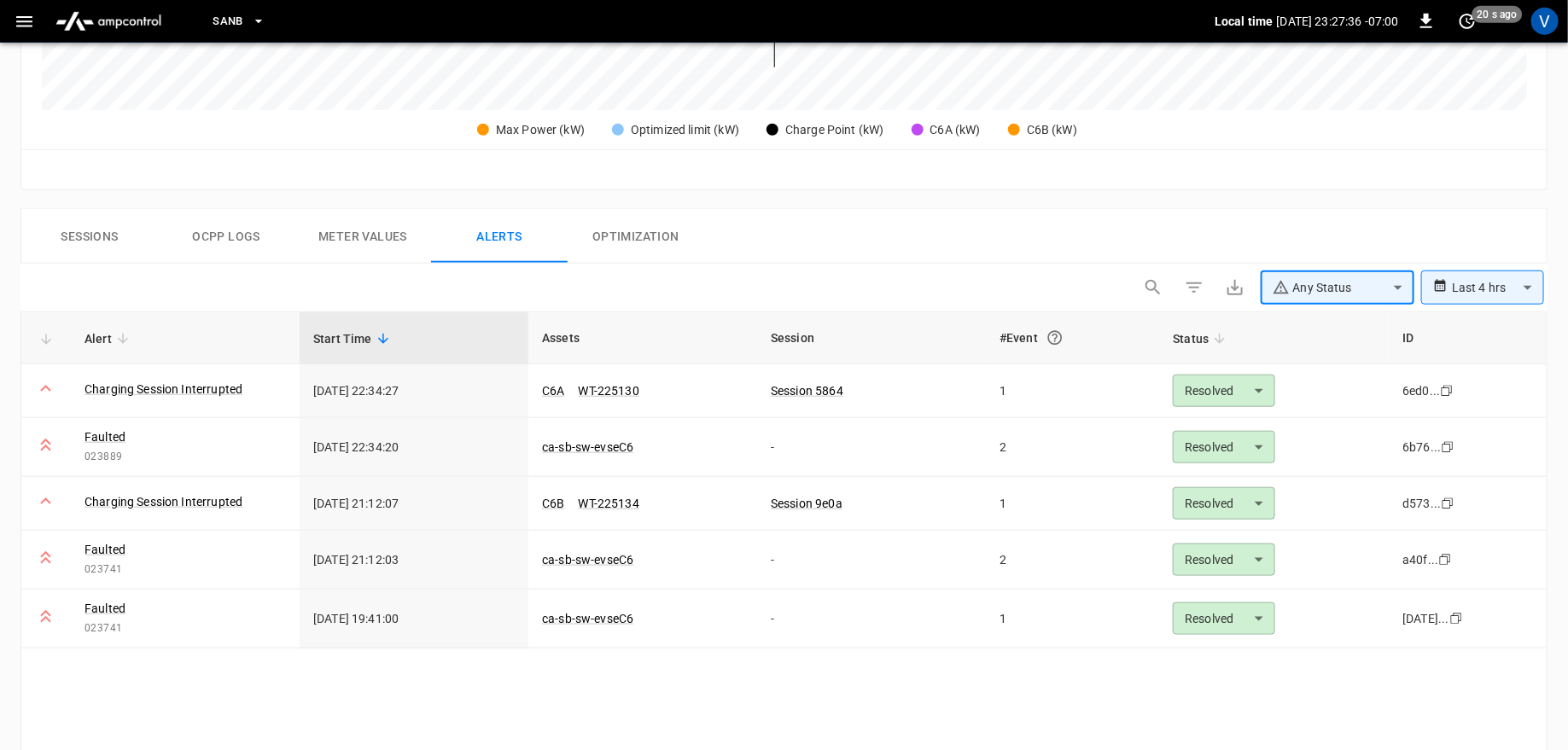
click at [93, 231] on button "Sessions" at bounding box center [89, 236] width 137 height 54
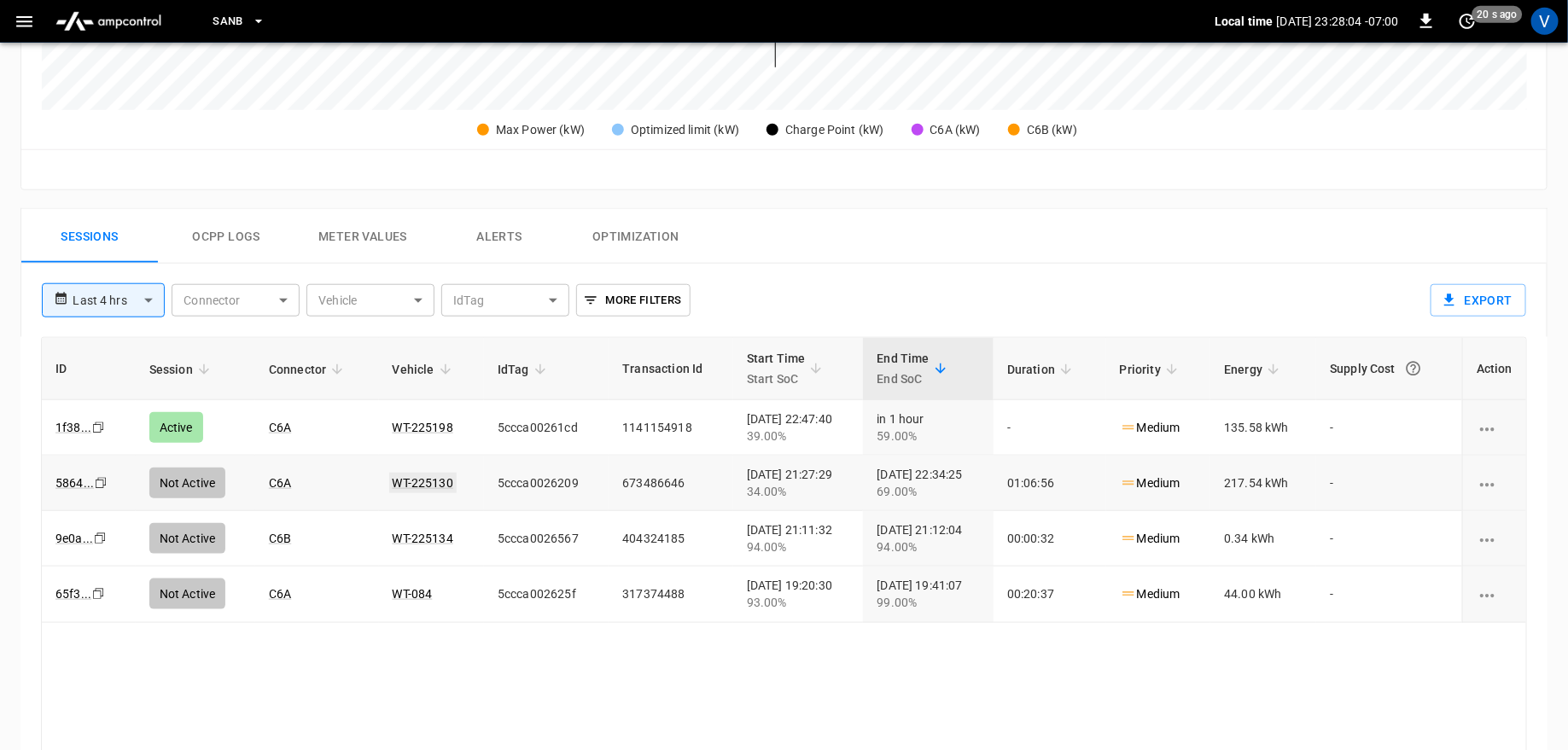
click at [425, 483] on link "WT-225130" at bounding box center [423, 484] width 67 height 21
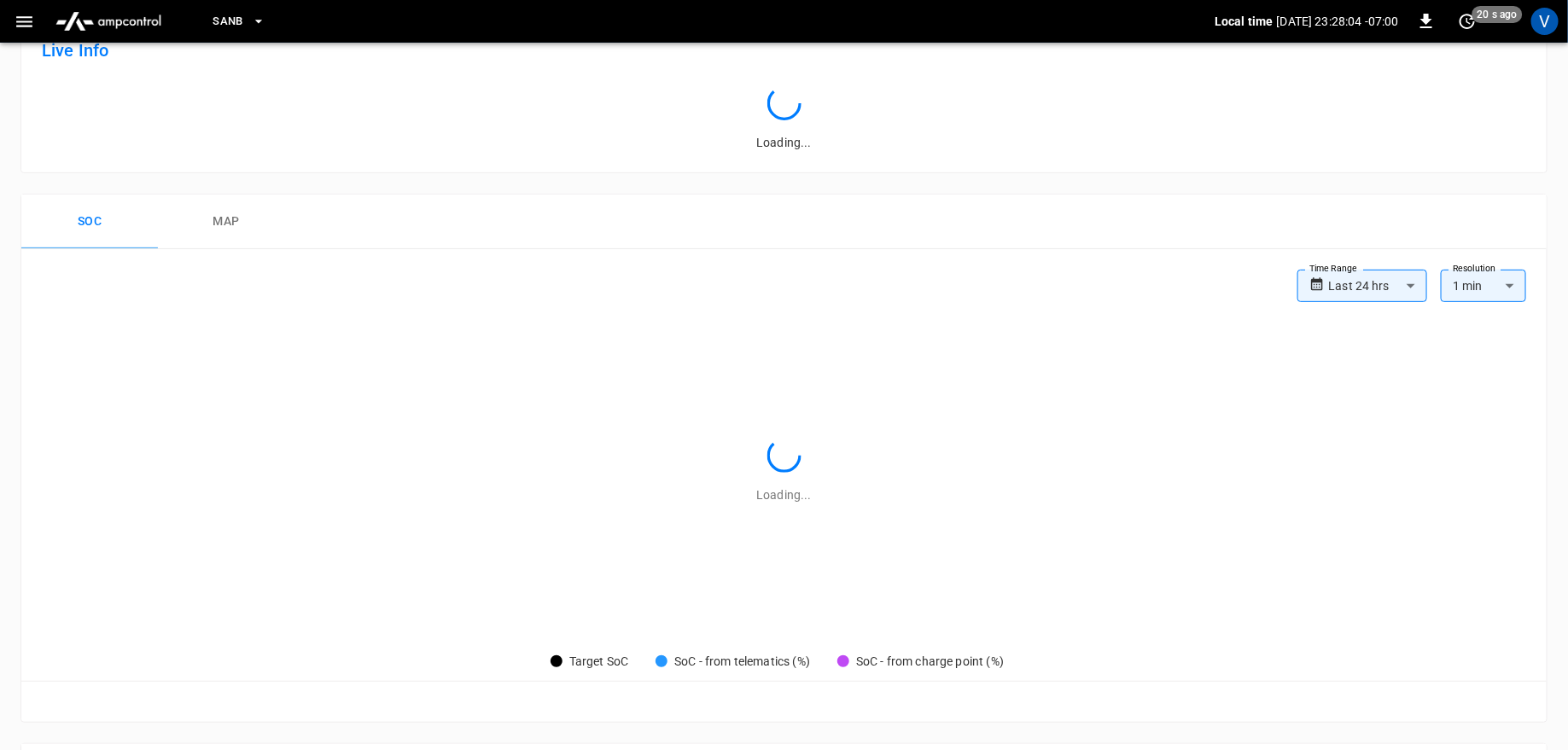
scroll to position [653, 0]
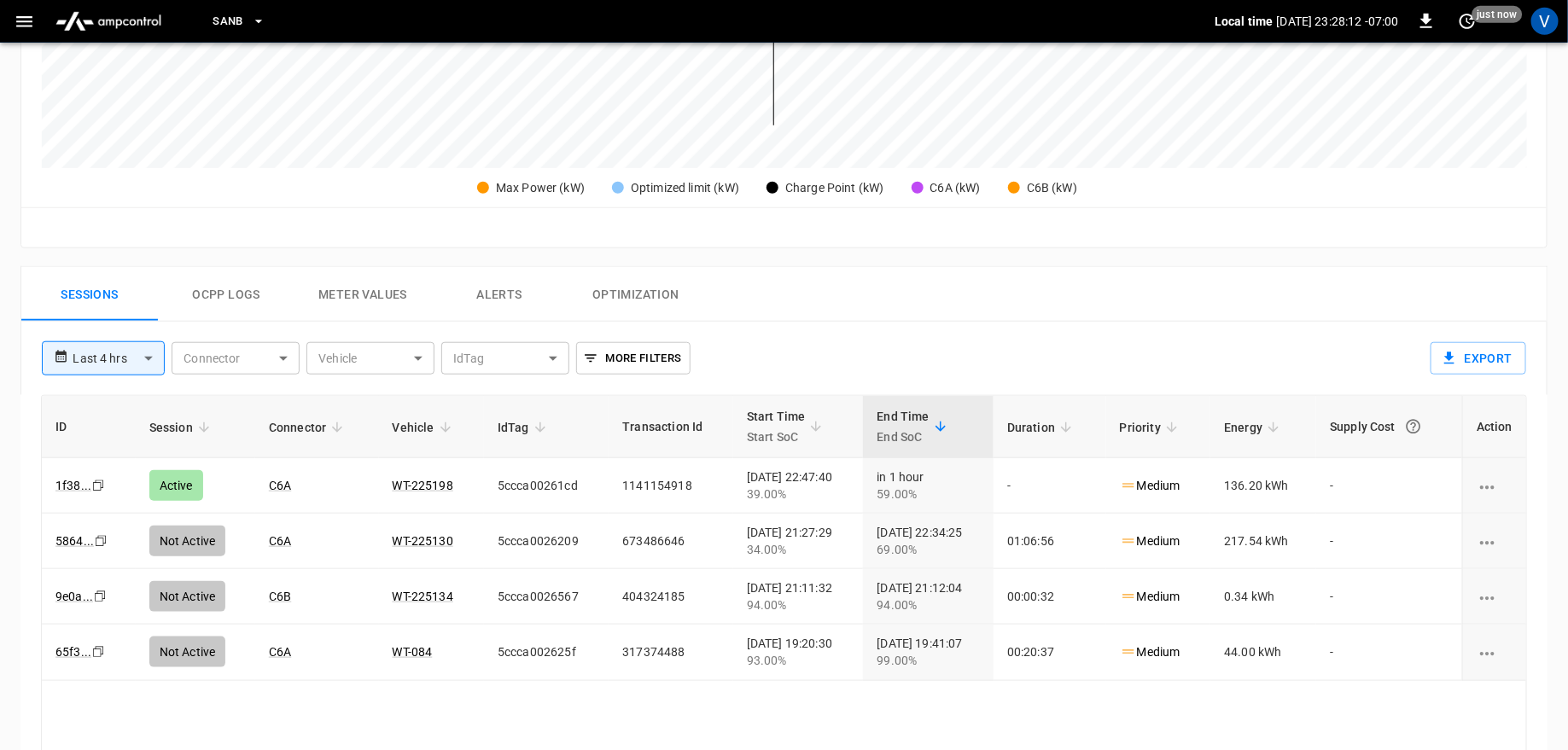
scroll to position [616, 0]
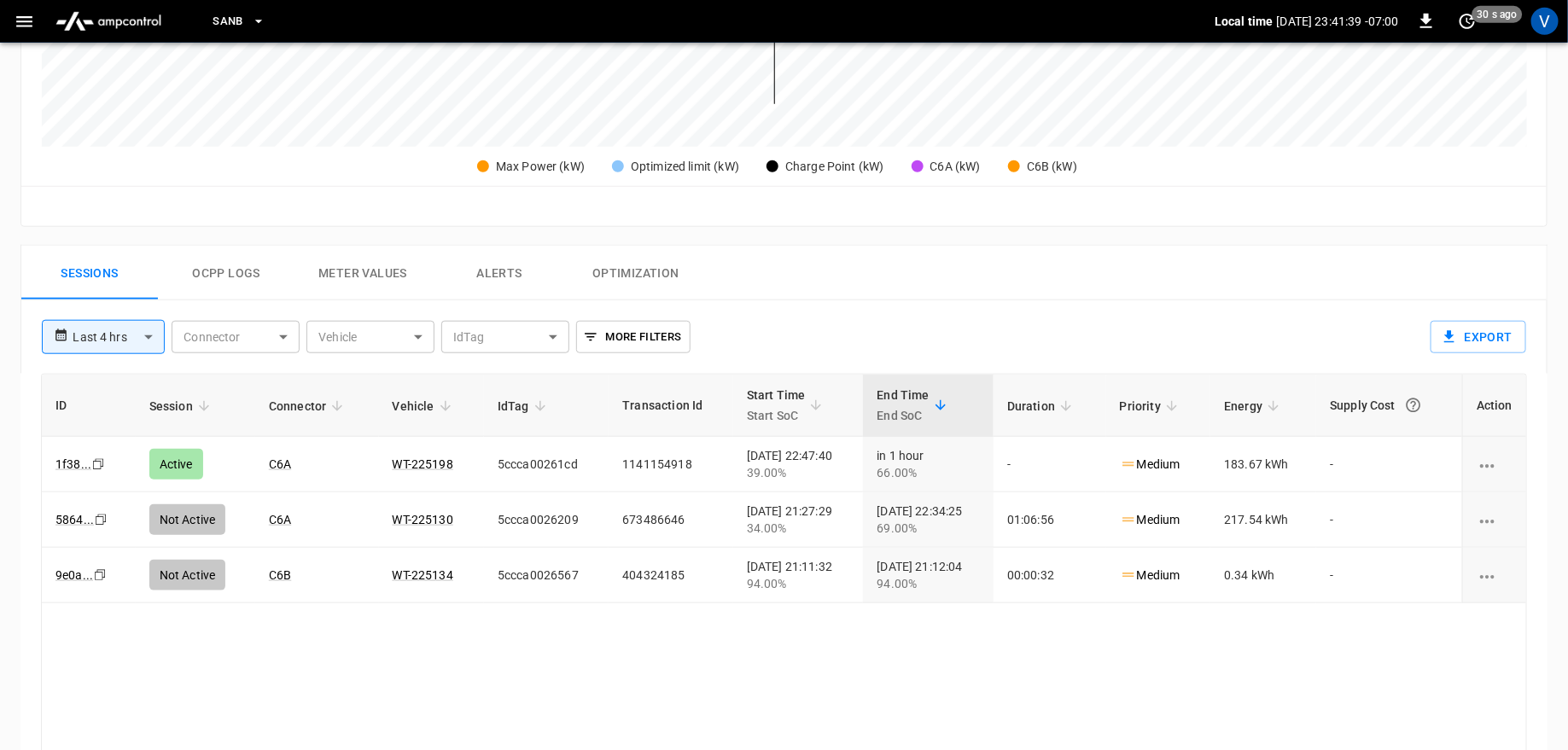
click at [497, 273] on button "Alerts" at bounding box center [500, 273] width 137 height 54
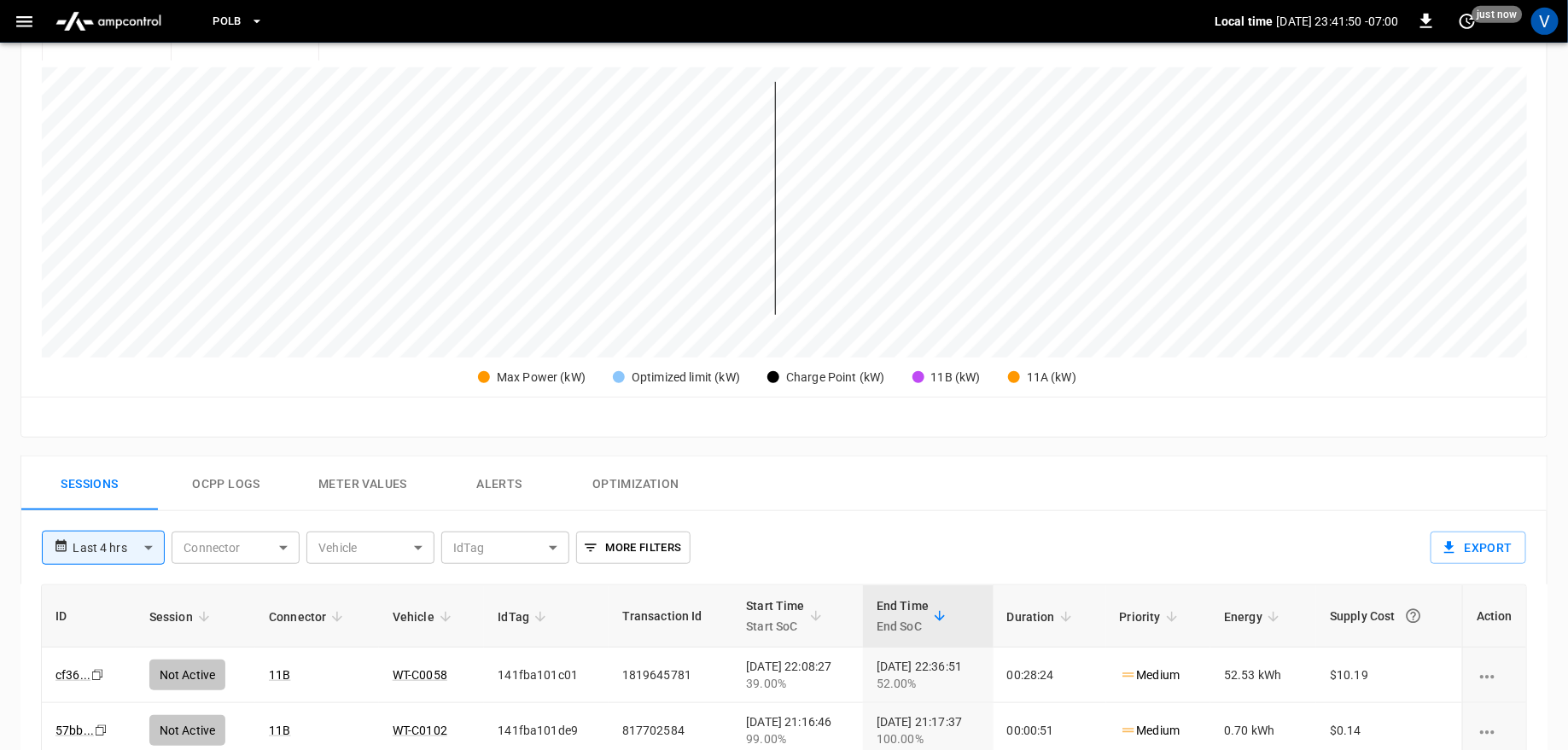
scroll to position [413, 0]
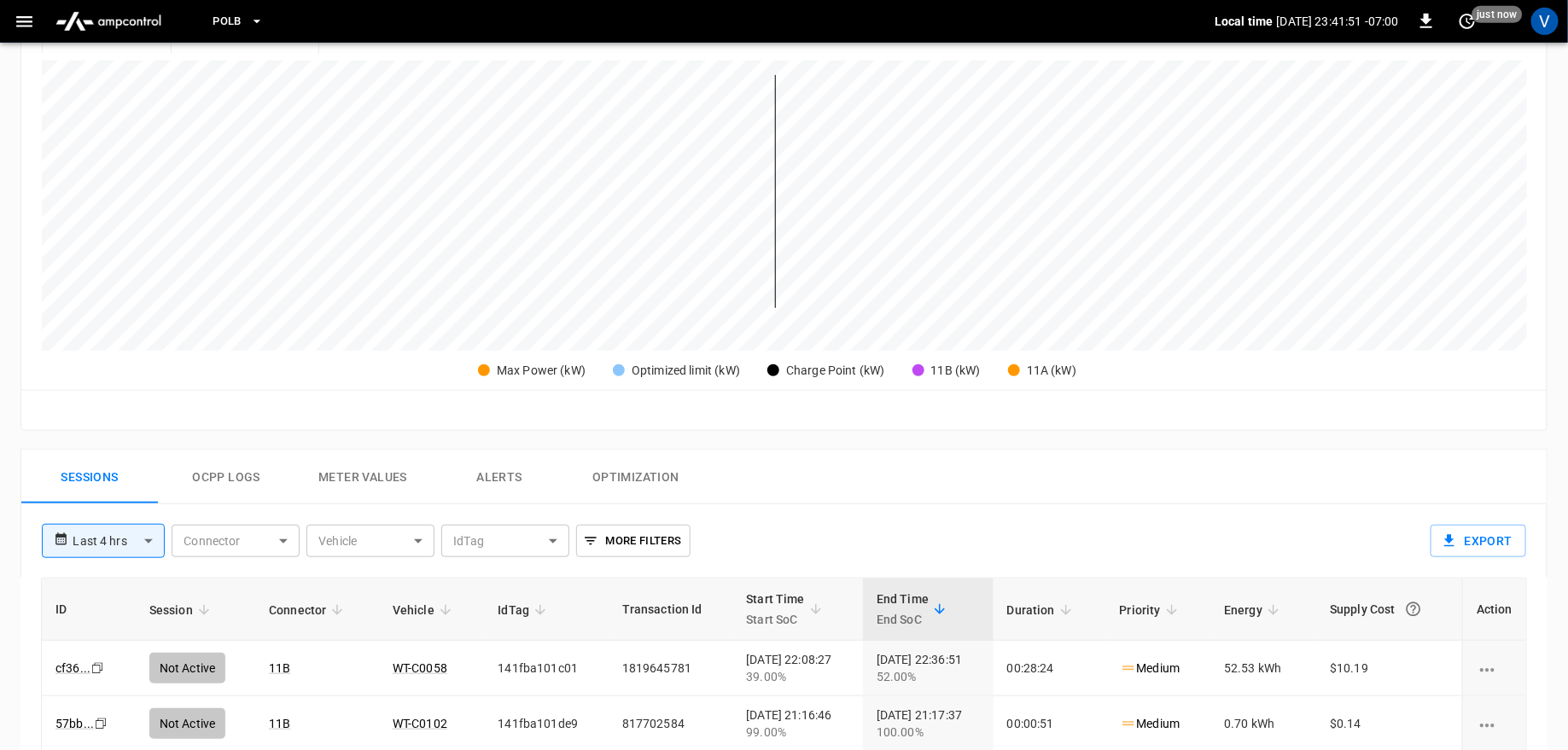
click at [496, 467] on button "Alerts" at bounding box center [500, 476] width 137 height 54
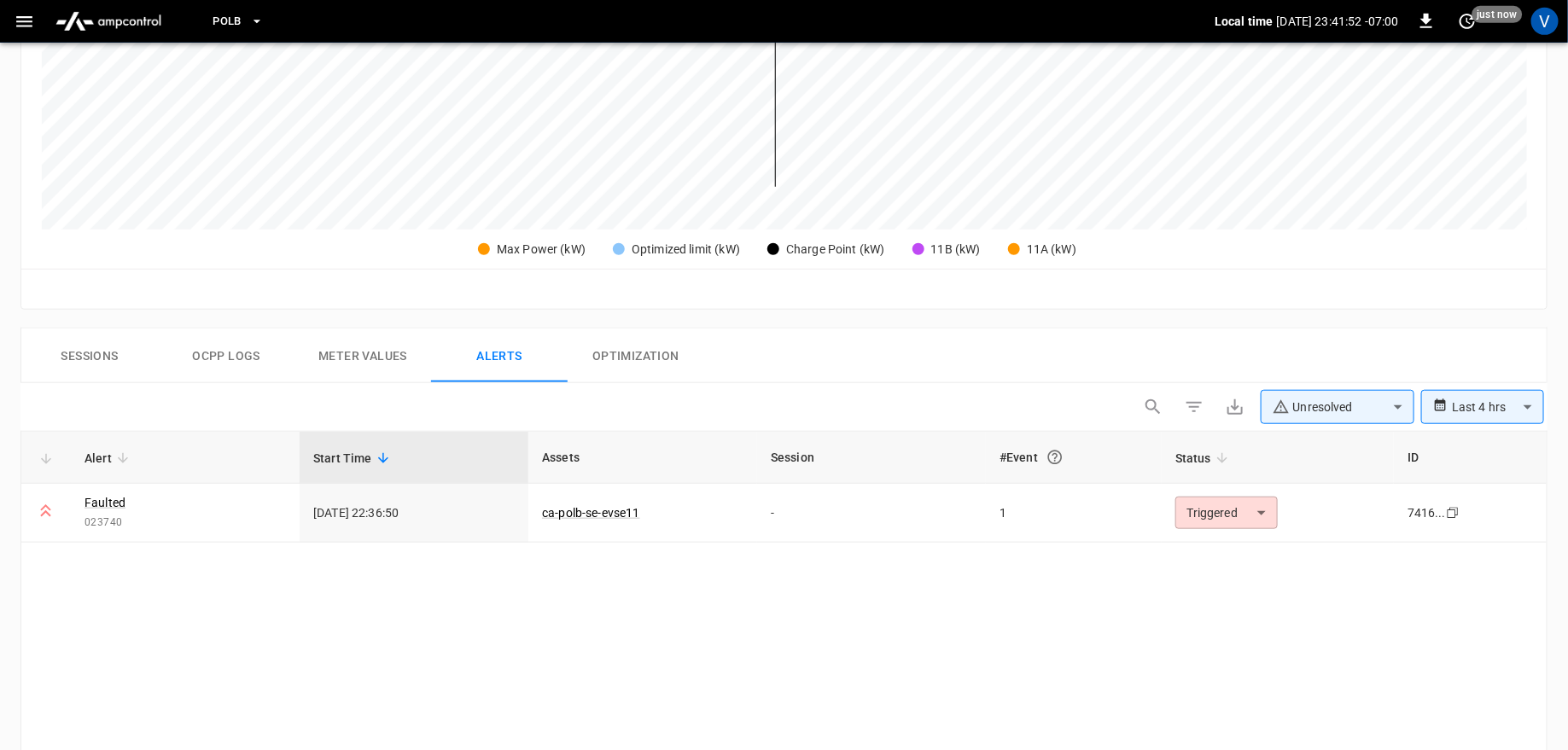
scroll to position [639, 0]
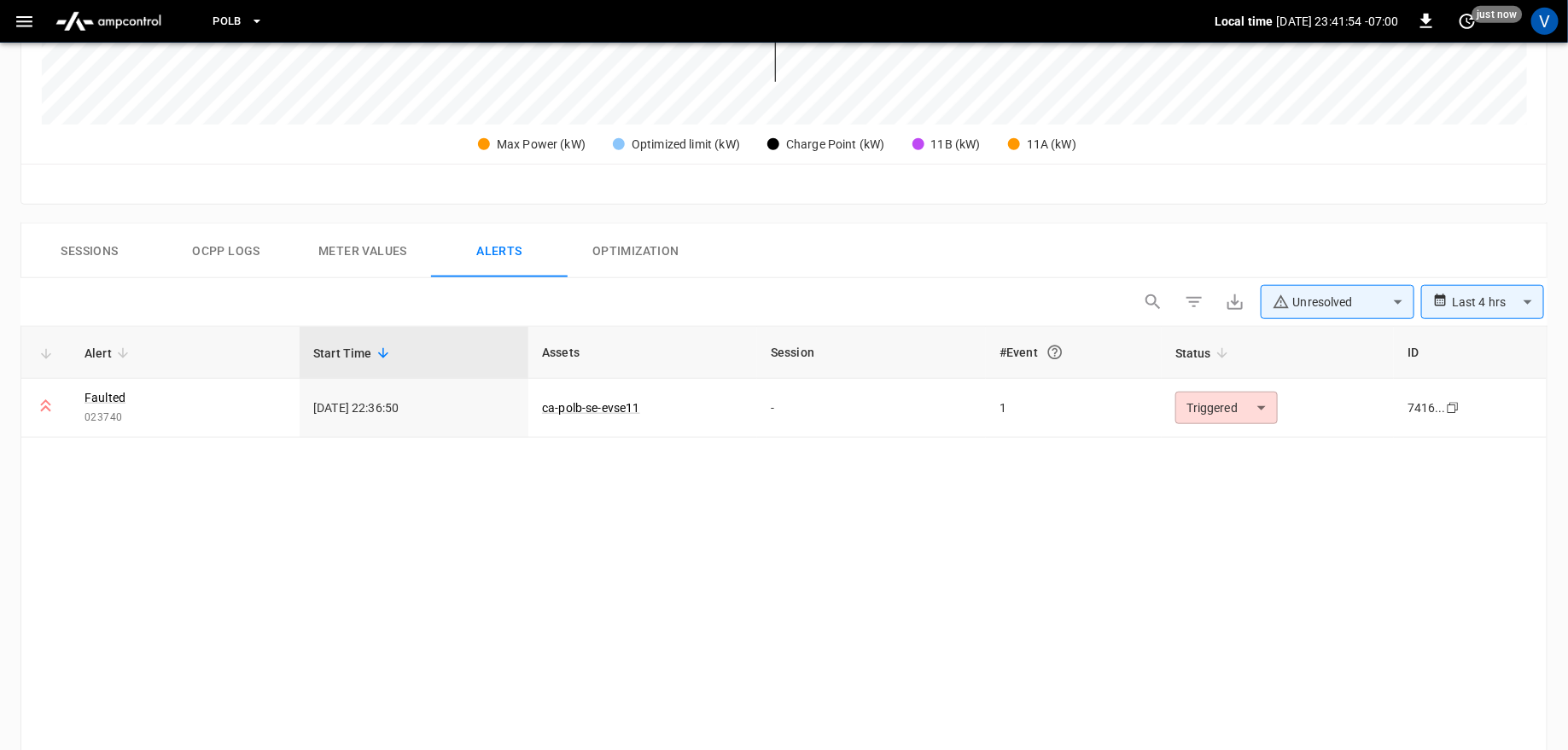
click at [1305, 291] on body "**********" at bounding box center [784, 156] width 1568 height 1590
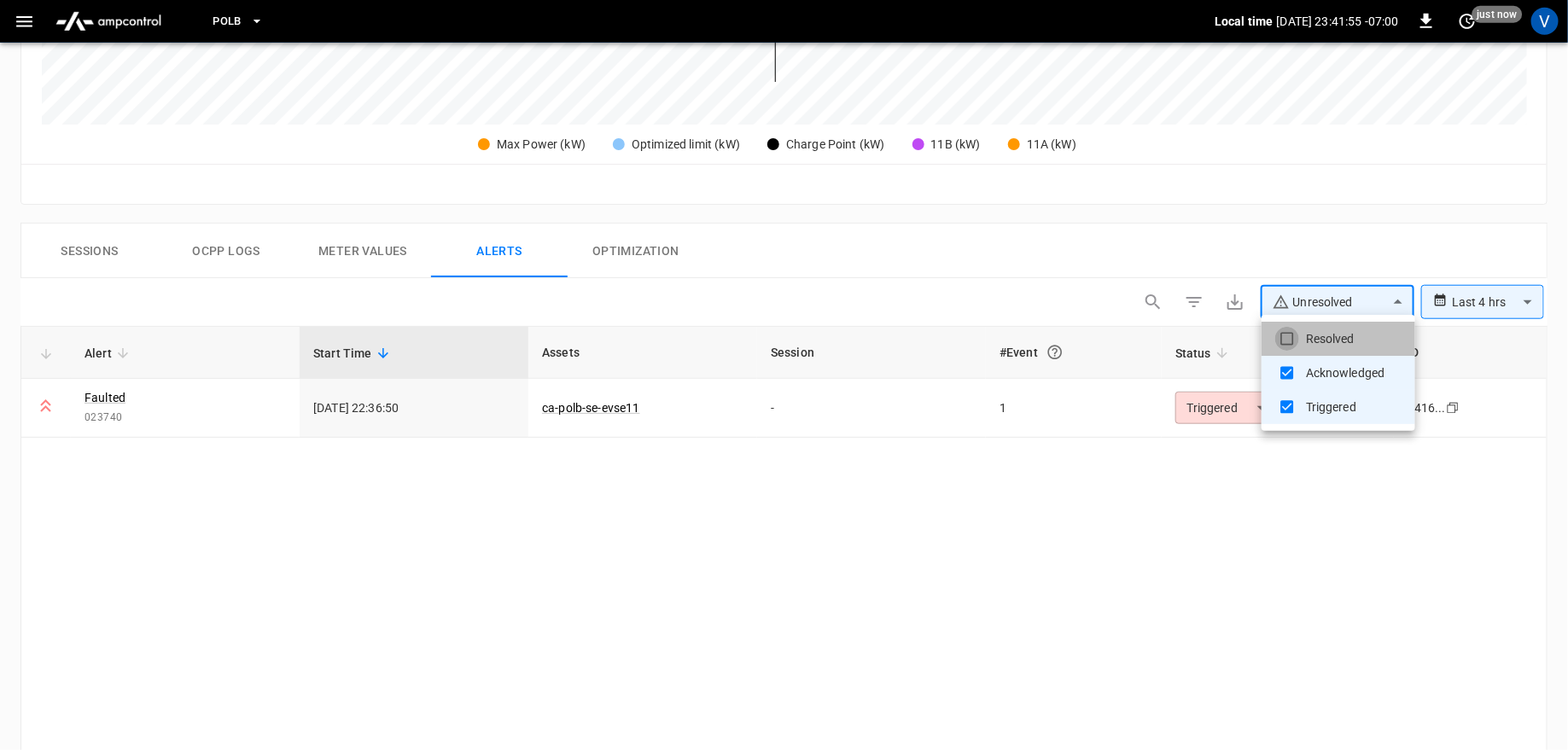
type input "**********"
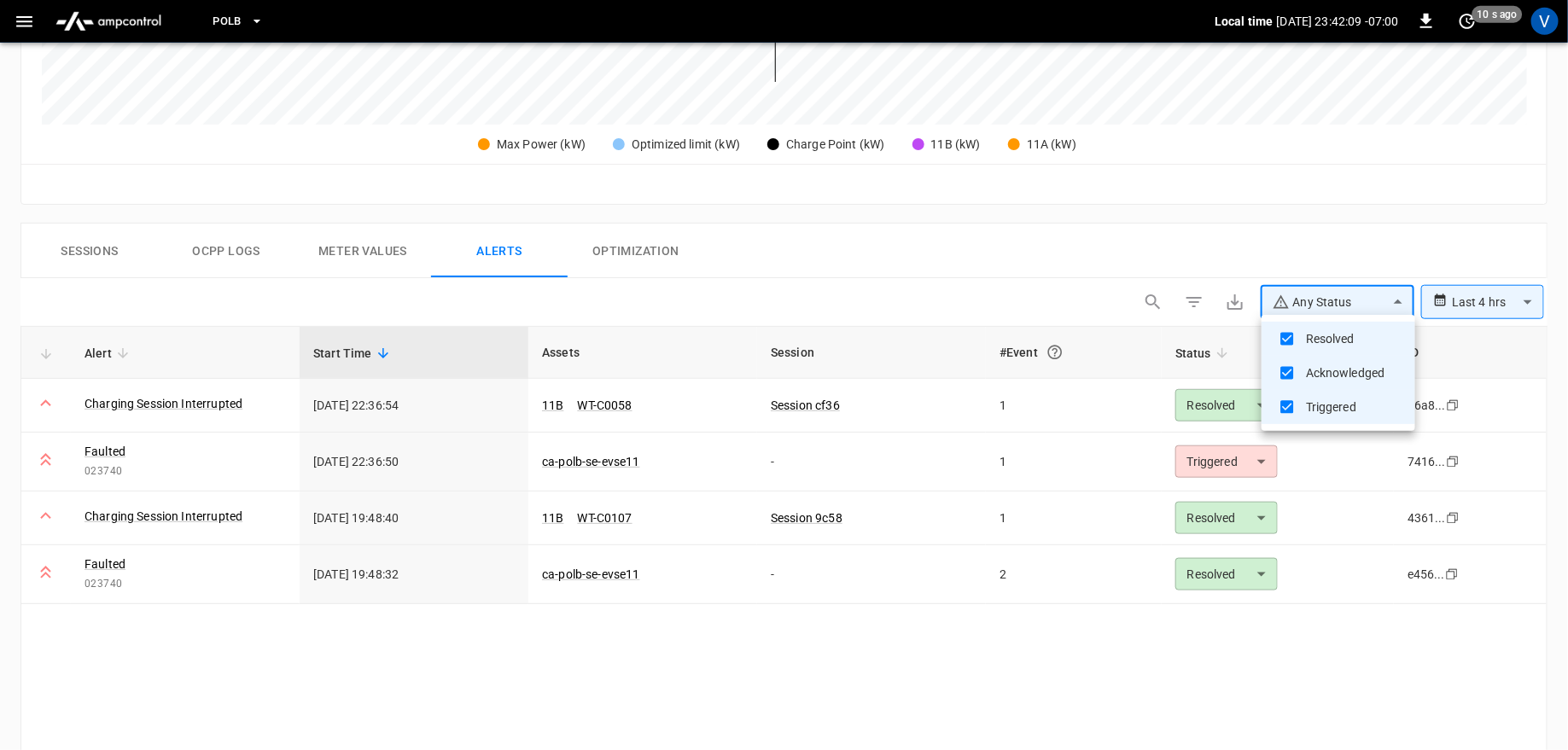
click at [1100, 266] on div at bounding box center [784, 375] width 1568 height 750
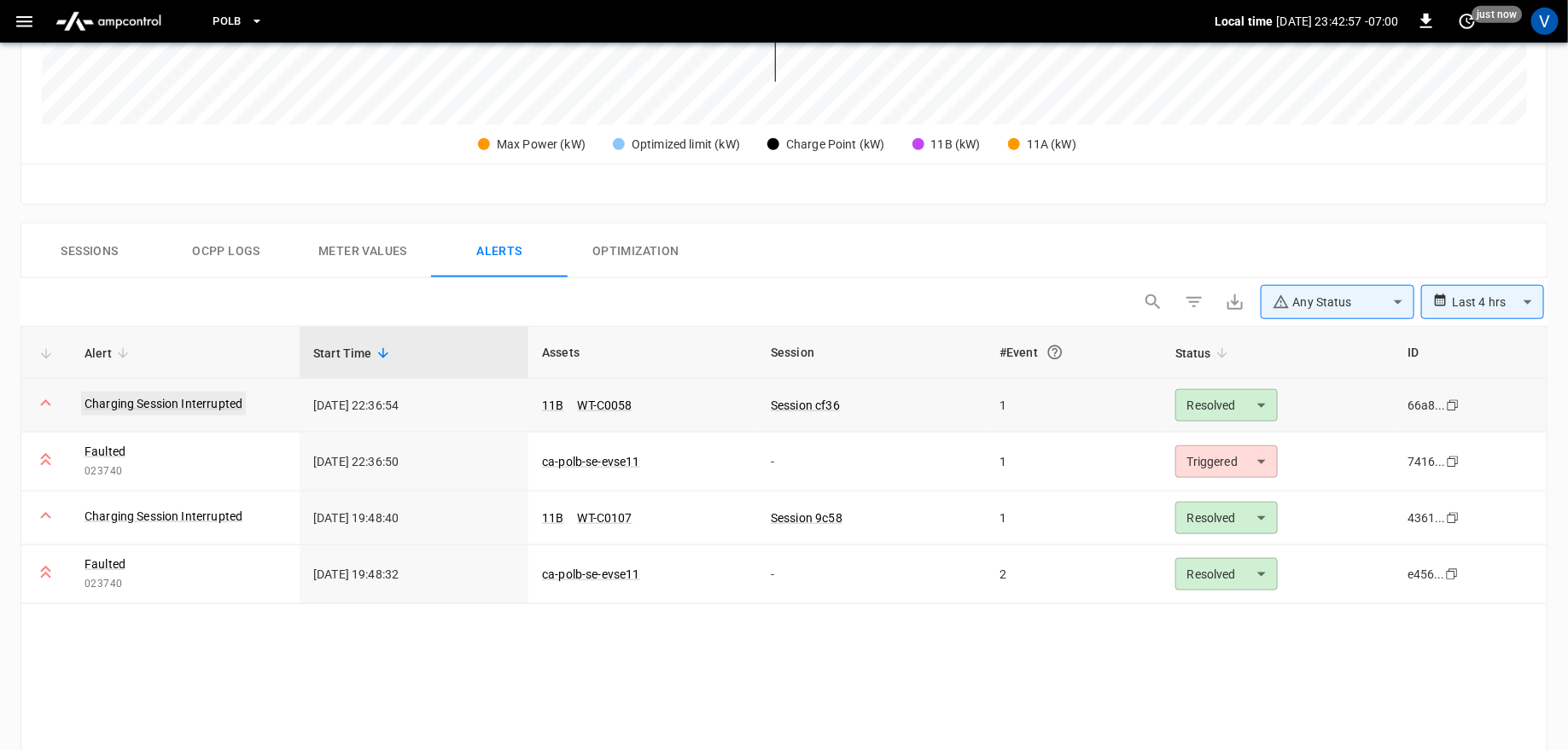
click at [197, 402] on link "Charging Session Interrupted" at bounding box center [163, 403] width 164 height 24
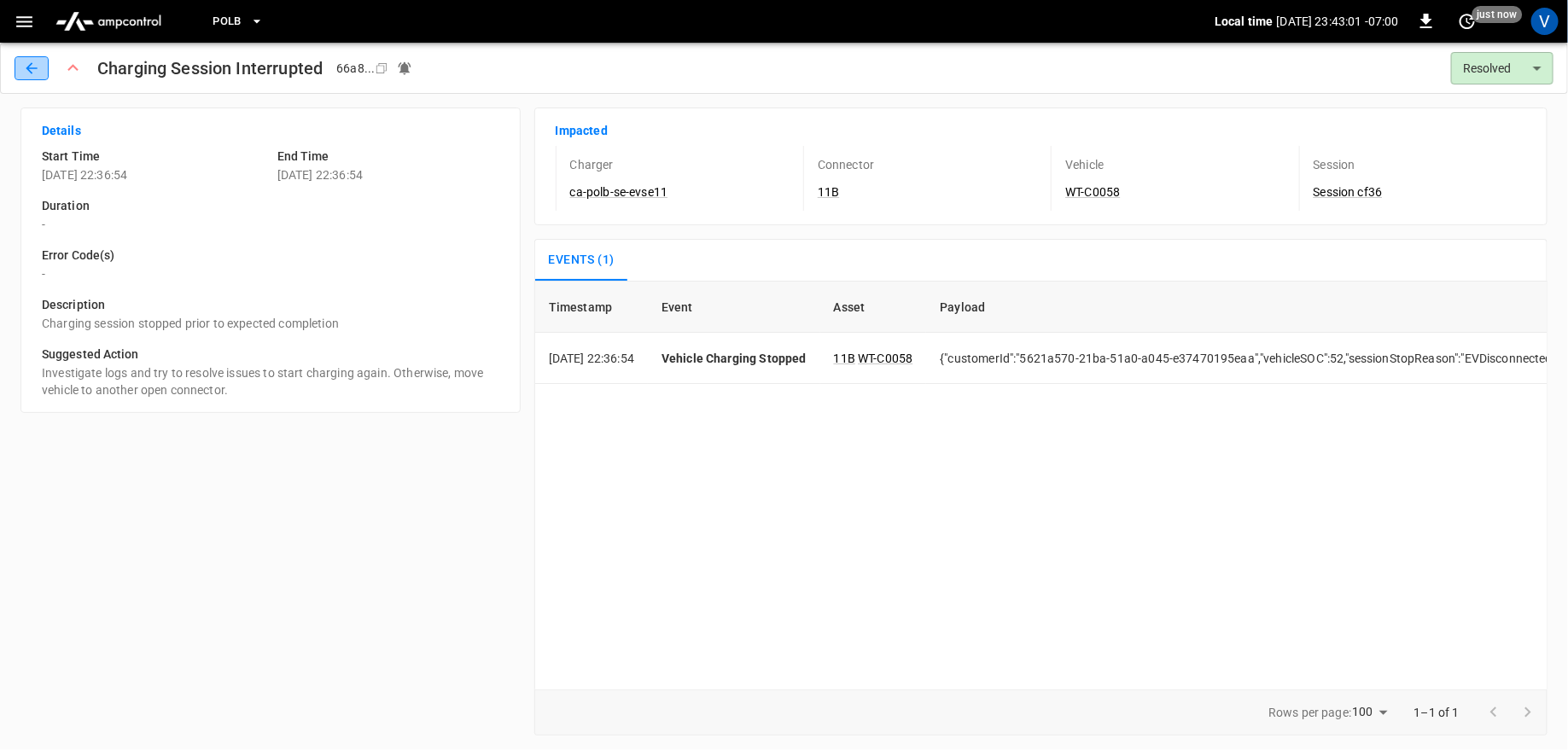
click at [29, 67] on icon "button" at bounding box center [31, 68] width 17 height 17
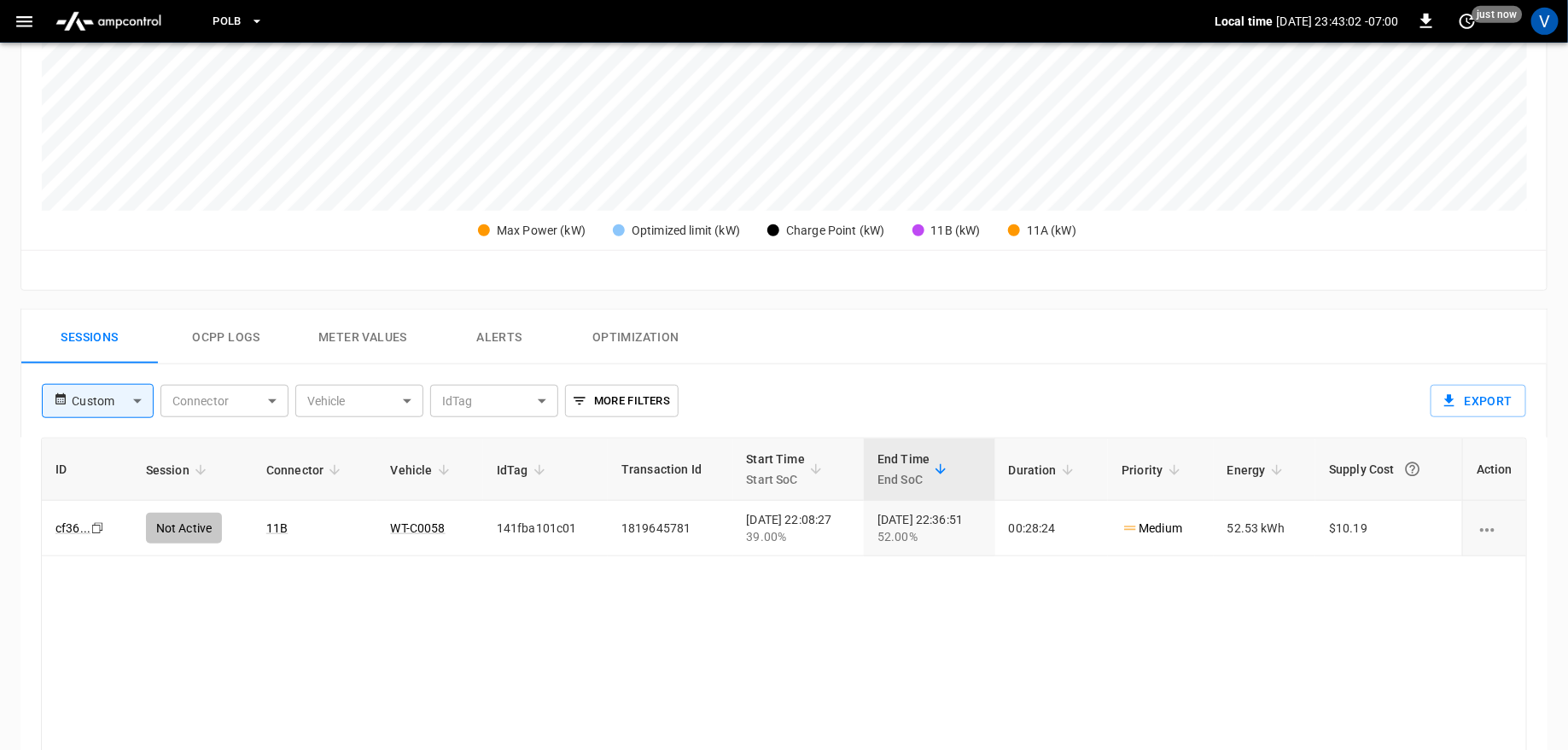
scroll to position [555, 0]
click at [407, 521] on link "WT-C0058" at bounding box center [418, 526] width 62 height 21
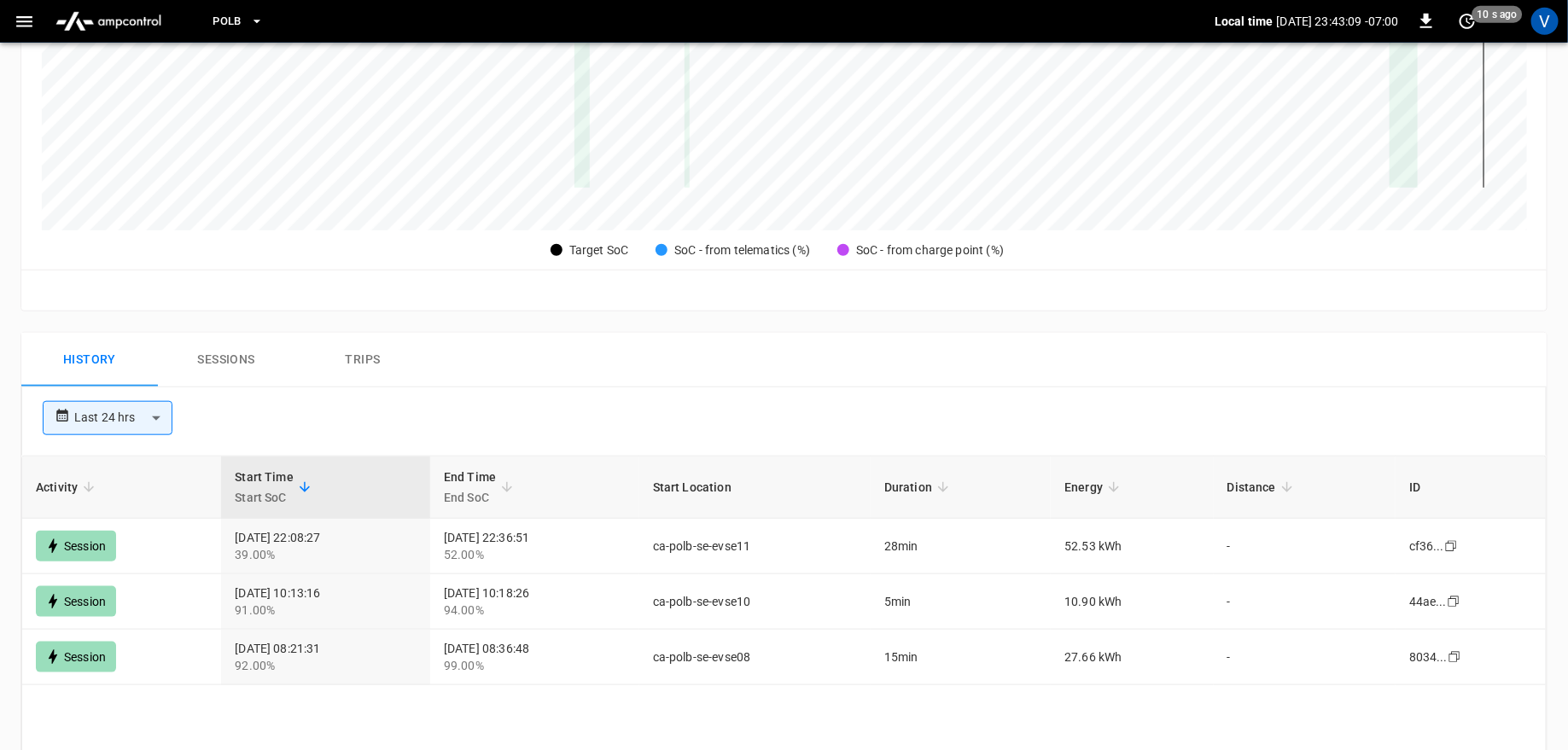
scroll to position [610, 0]
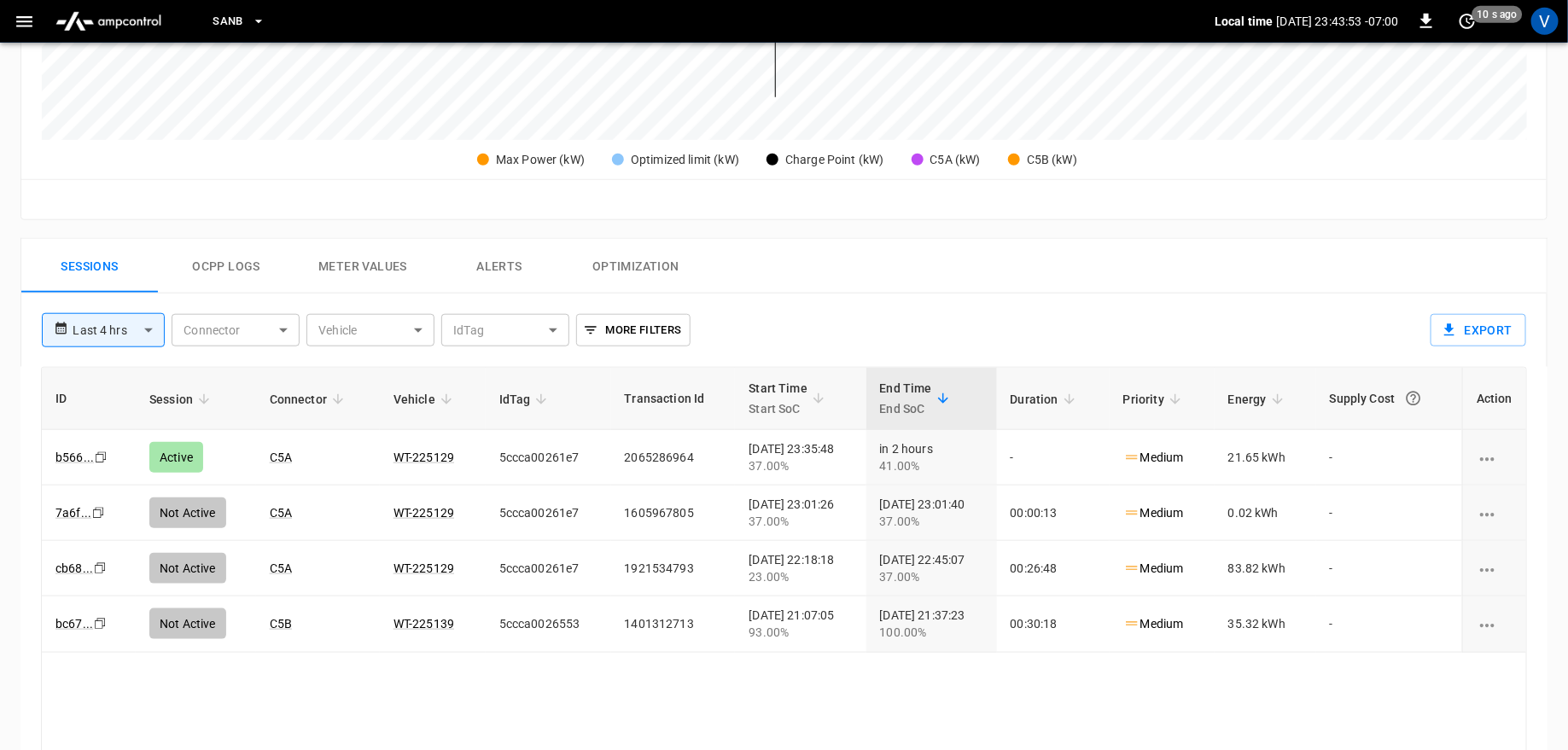
scroll to position [650, 0]
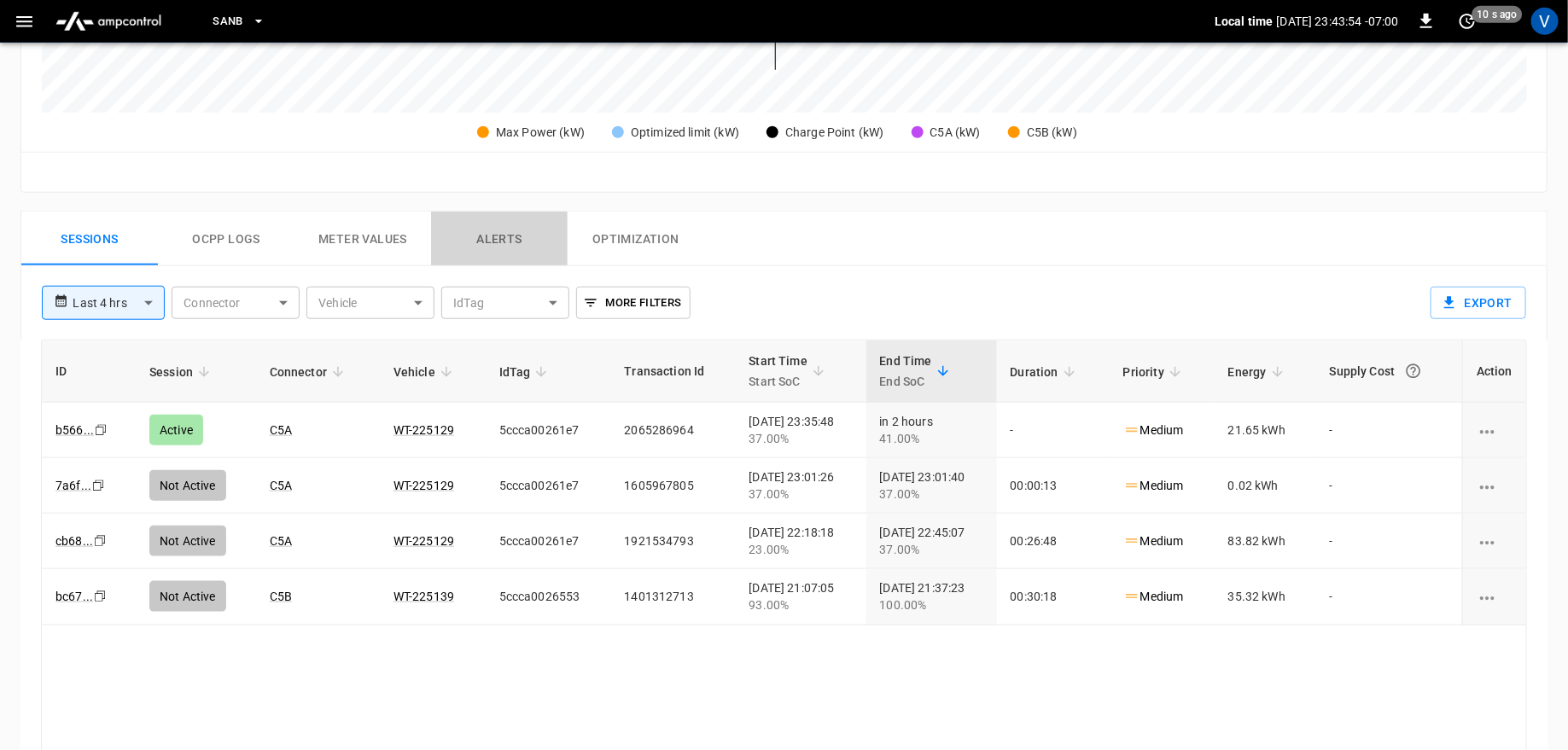
click at [509, 241] on button "Alerts" at bounding box center [500, 239] width 137 height 54
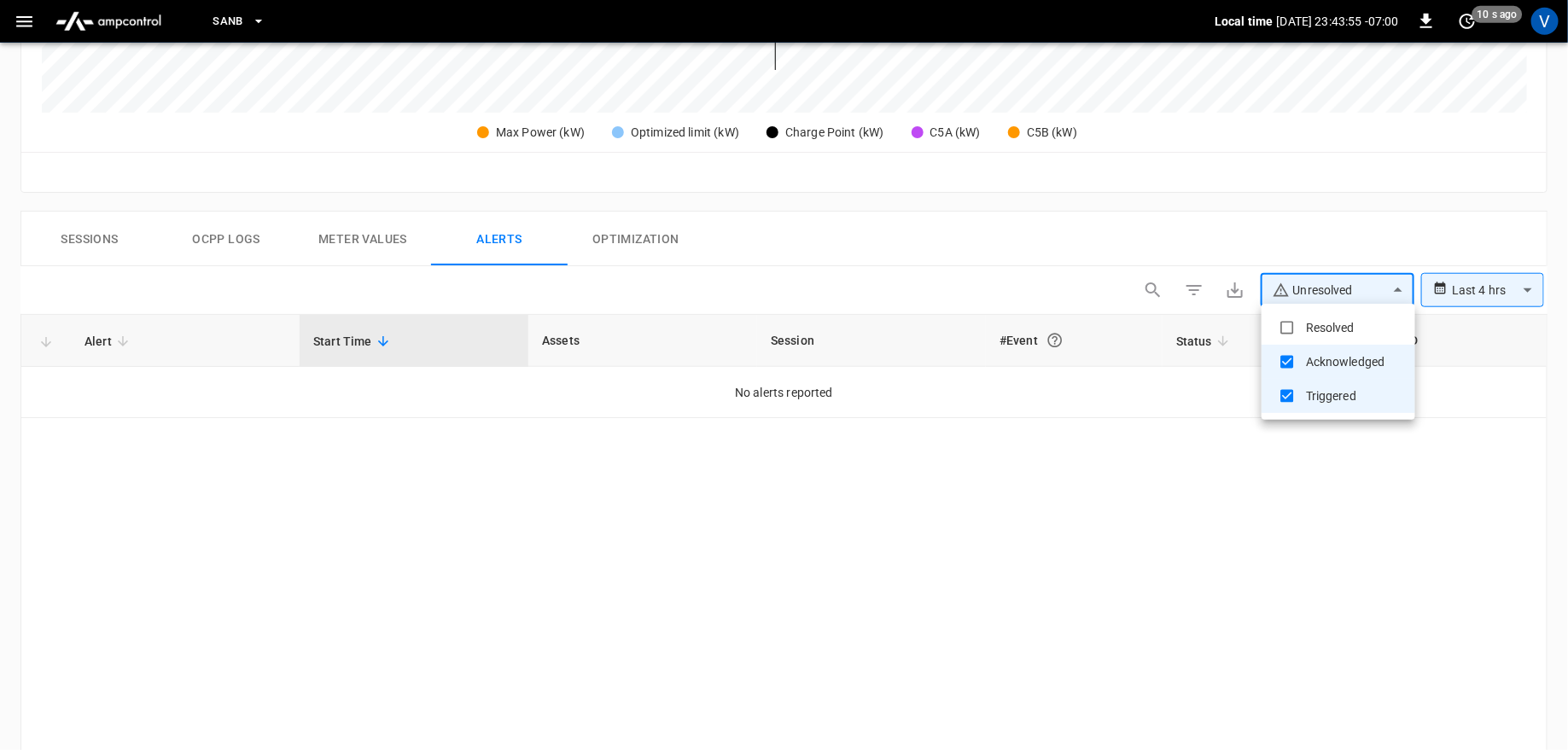
click at [1346, 286] on body "**********" at bounding box center [784, 144] width 1568 height 1590
click at [1317, 321] on li "Resolved" at bounding box center [1338, 328] width 154 height 34
type input "**********"
click at [1089, 215] on div at bounding box center [784, 375] width 1568 height 750
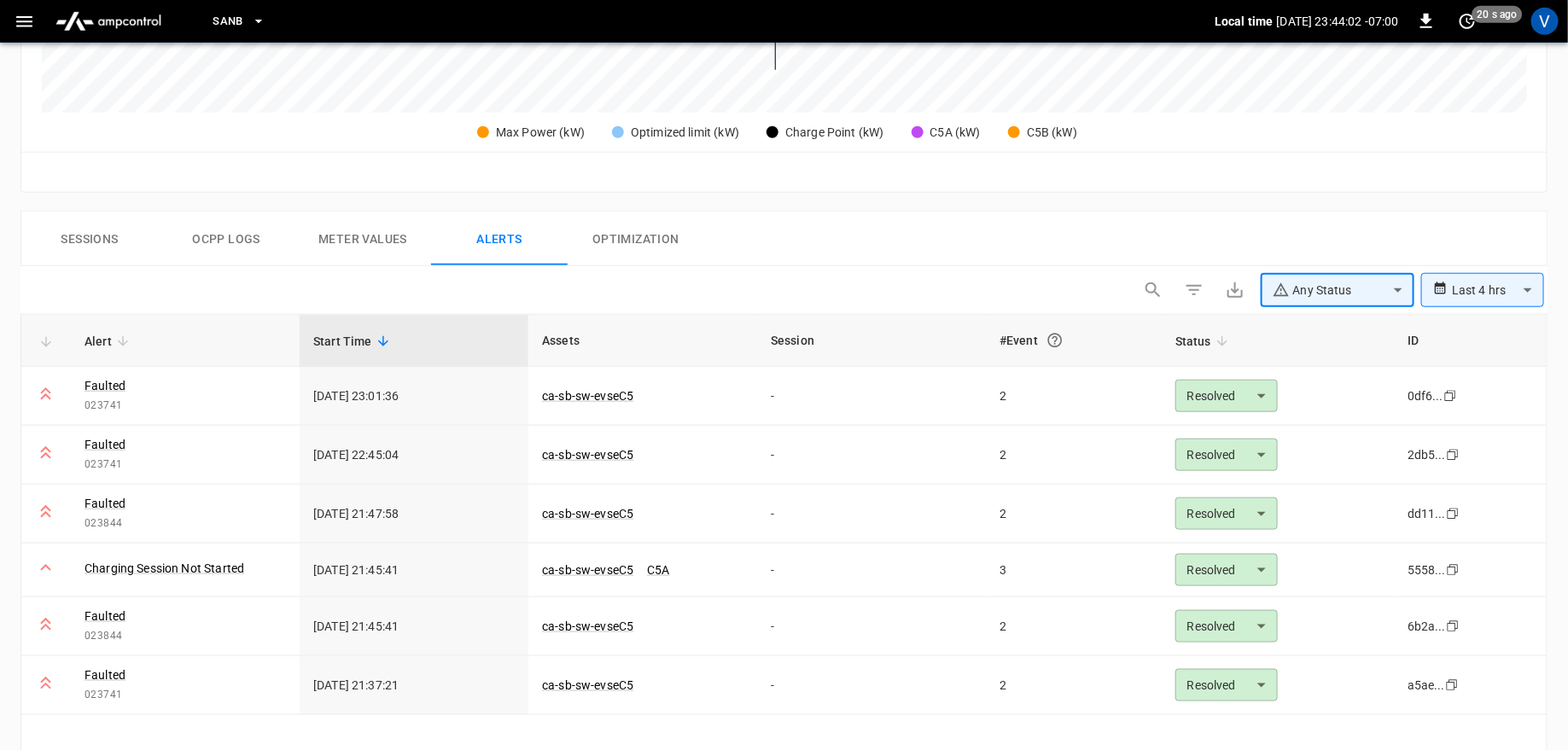
click at [97, 233] on button "Sessions" at bounding box center [89, 239] width 137 height 54
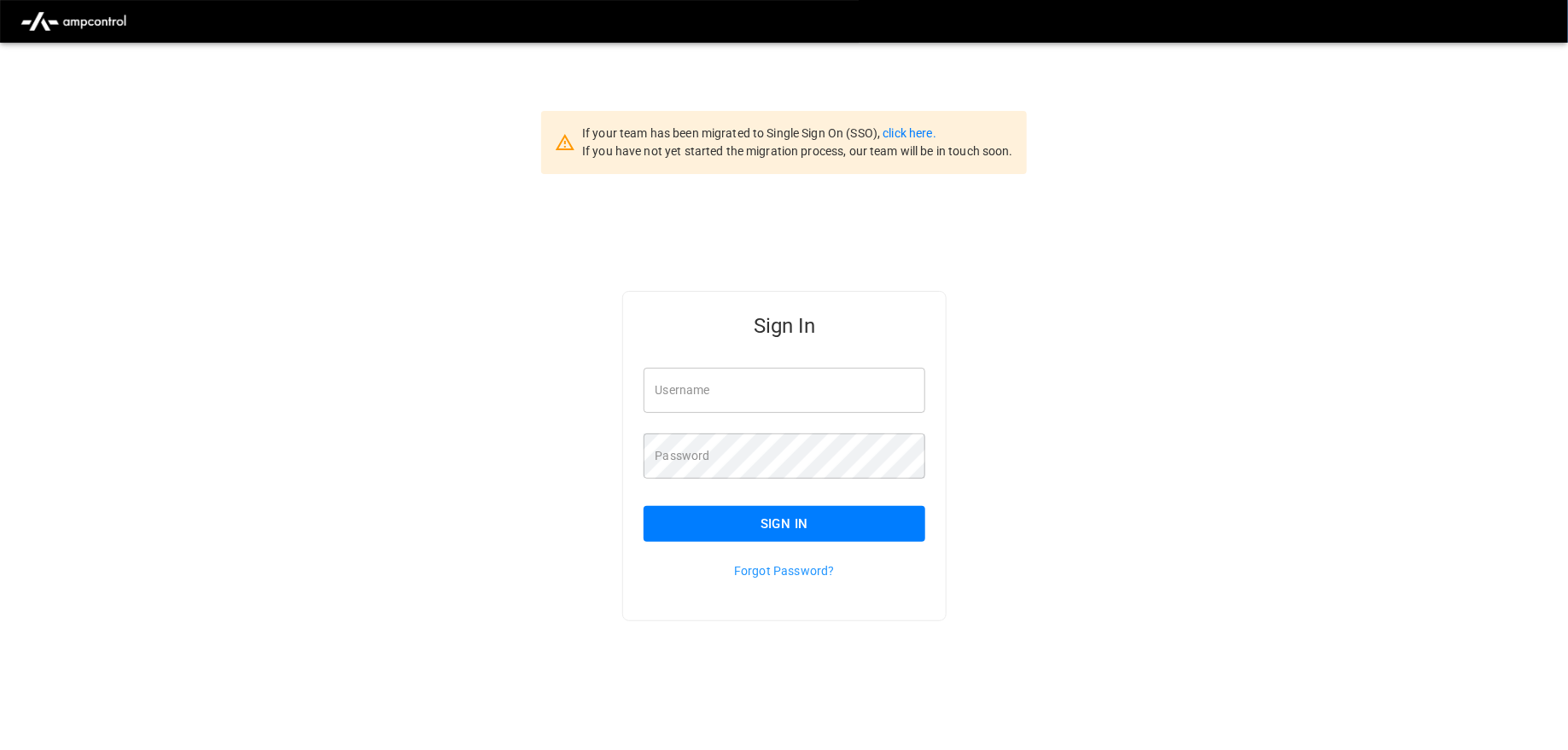
click at [663, 390] on input "Username" at bounding box center [784, 391] width 282 height 46
type input "**********"
